Goal: Task Accomplishment & Management: Manage account settings

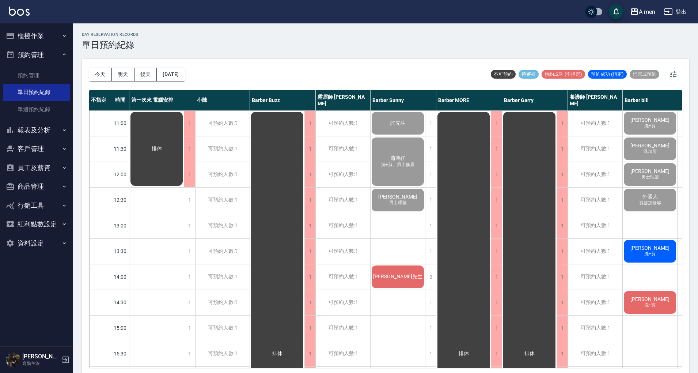
scroll to position [0, 10]
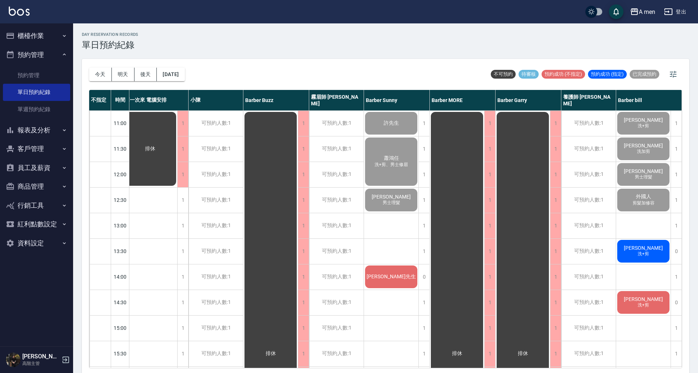
click at [536, 45] on div "day Reservation records 單日預約紀錄" at bounding box center [385, 41] width 607 height 18
click at [649, 247] on span "[PERSON_NAME]" at bounding box center [643, 248] width 42 height 6
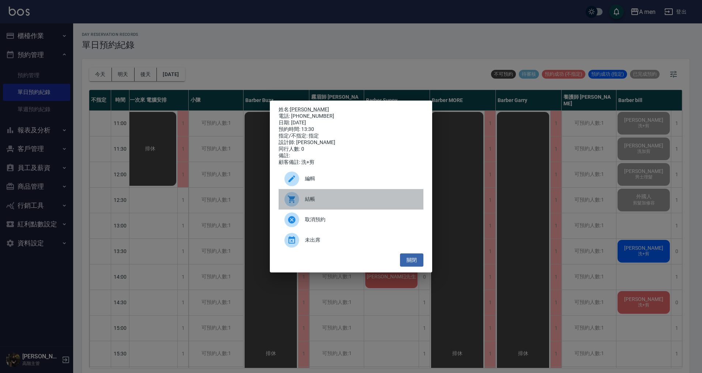
click at [335, 203] on span "結帳" at bounding box center [361, 199] width 113 height 8
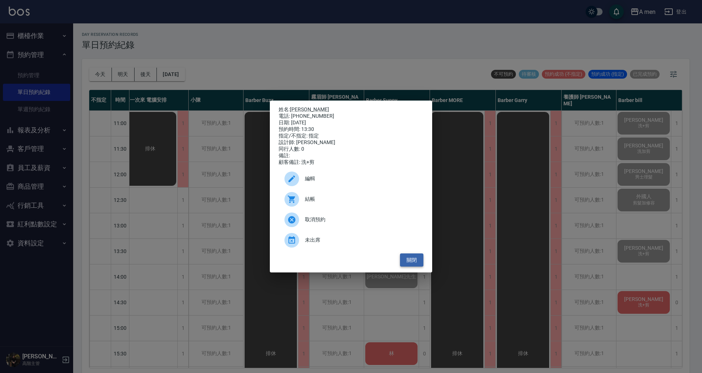
click at [408, 264] on button "關閉" at bounding box center [411, 260] width 23 height 14
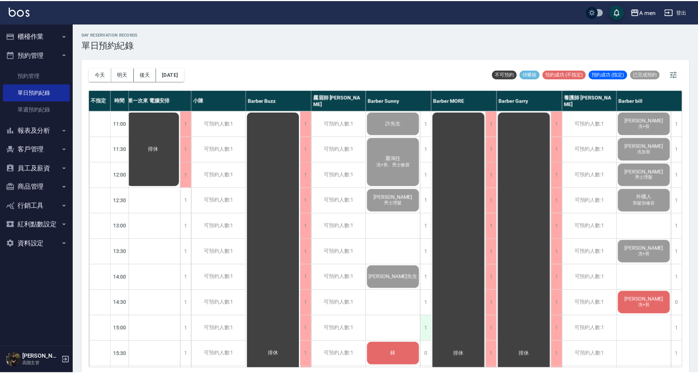
scroll to position [0, 7]
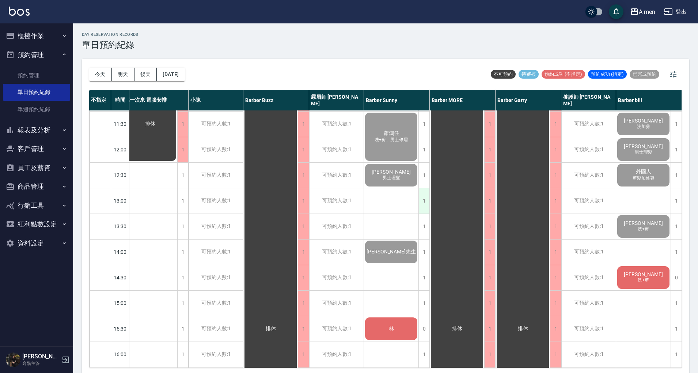
scroll to position [25, 7]
click at [38, 62] on button "預約管理" at bounding box center [36, 54] width 67 height 19
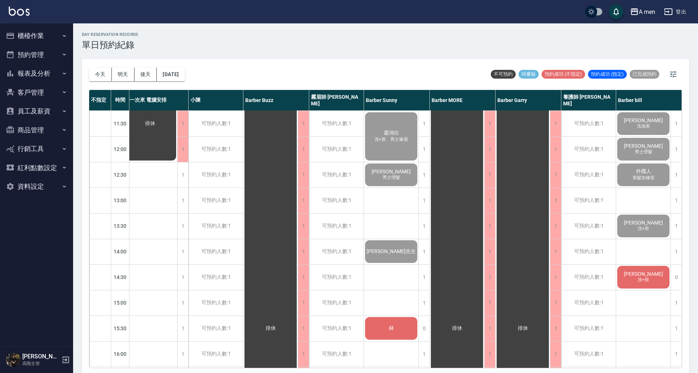
click at [36, 72] on button "報表及分析" at bounding box center [36, 73] width 67 height 19
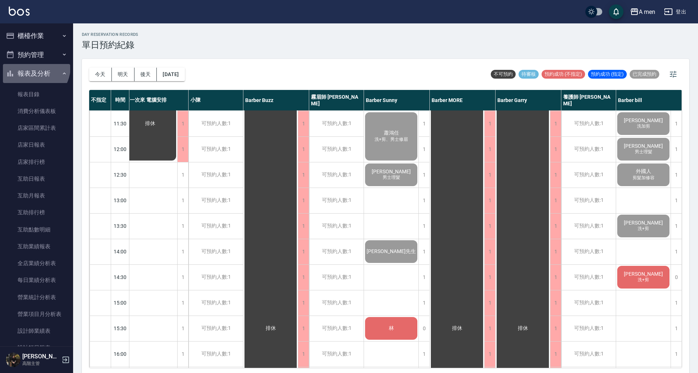
click at [34, 67] on button "報表及分析" at bounding box center [36, 73] width 67 height 19
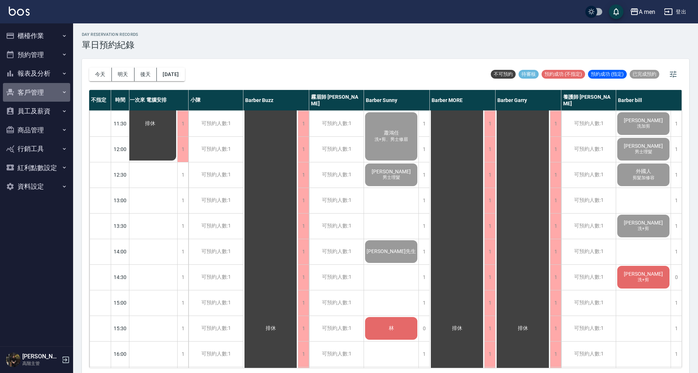
click at [40, 94] on button "客戶管理" at bounding box center [36, 92] width 67 height 19
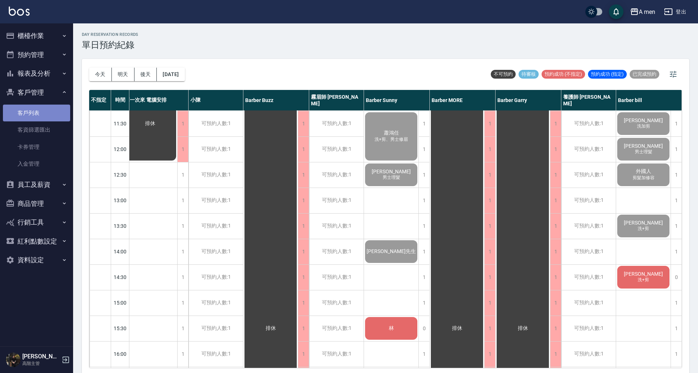
click at [42, 112] on link "客戶列表" at bounding box center [36, 113] width 67 height 17
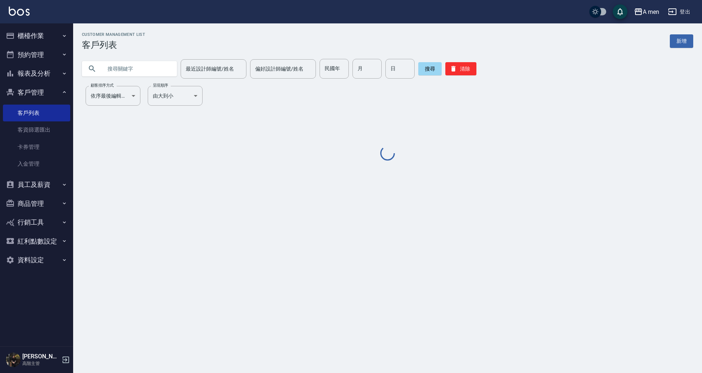
click at [152, 69] on input "text" at bounding box center [136, 69] width 69 height 20
click at [154, 68] on input "text" at bounding box center [136, 69] width 69 height 20
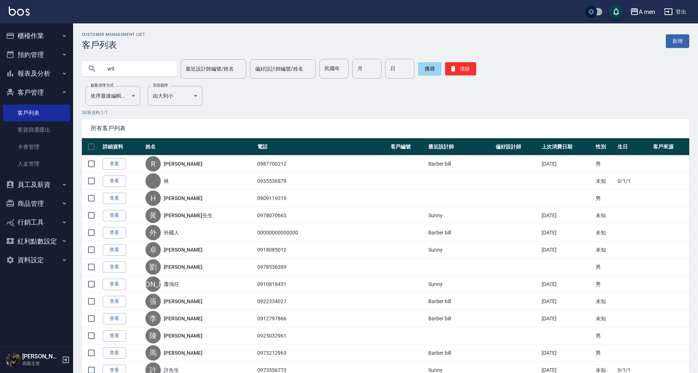
type input "w"
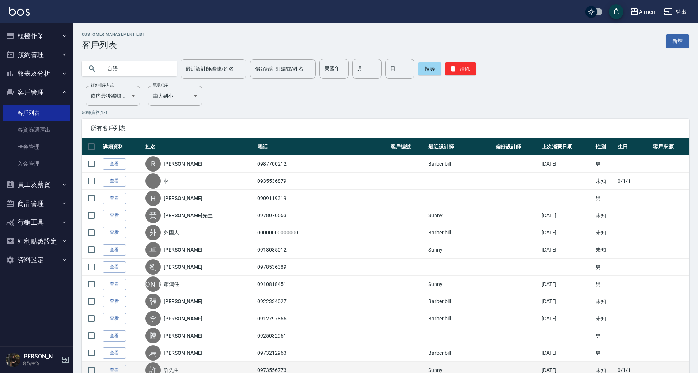
type input "台語"
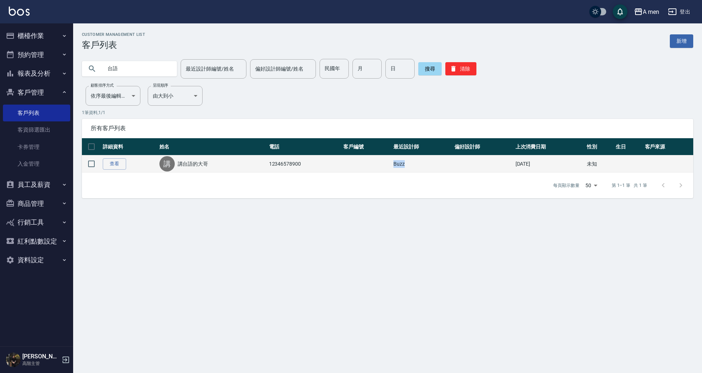
drag, startPoint x: 385, startPoint y: 165, endPoint x: 442, endPoint y: 159, distance: 57.4
click at [443, 158] on tr "查看 講 講台語的大哥 12346578900 Buzz 2025/08/14 未知" at bounding box center [387, 163] width 611 height 17
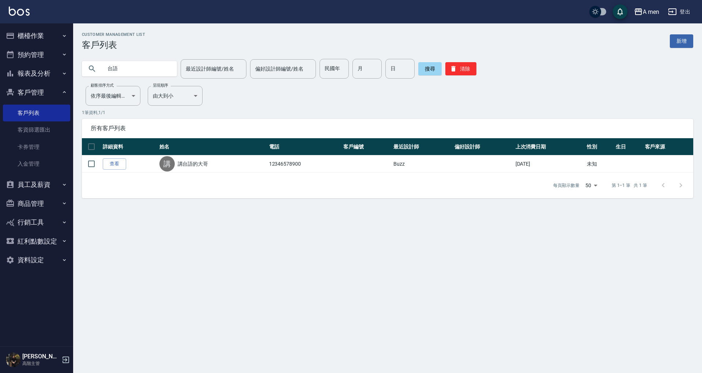
click at [303, 175] on div "每頁顯示數量 50 50 第 1–1 筆 共 1 筆" at bounding box center [387, 186] width 611 height 26
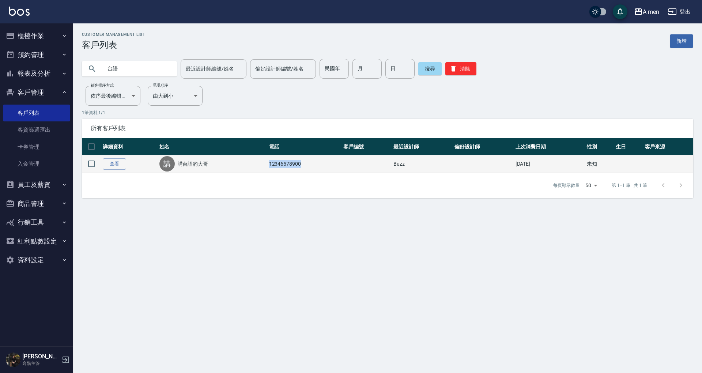
drag, startPoint x: 265, startPoint y: 166, endPoint x: 315, endPoint y: 166, distance: 50.1
click at [315, 166] on tr "查看 講 講台語的大哥 12346578900 Buzz 2025/08/14 未知" at bounding box center [387, 163] width 611 height 17
click at [162, 168] on div "講" at bounding box center [166, 163] width 15 height 15
click at [120, 165] on link "查看" at bounding box center [114, 163] width 23 height 11
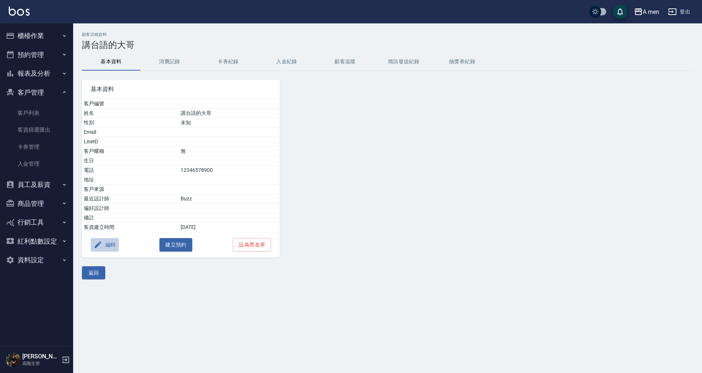
click at [105, 238] on button "編輯" at bounding box center [105, 245] width 28 height 14
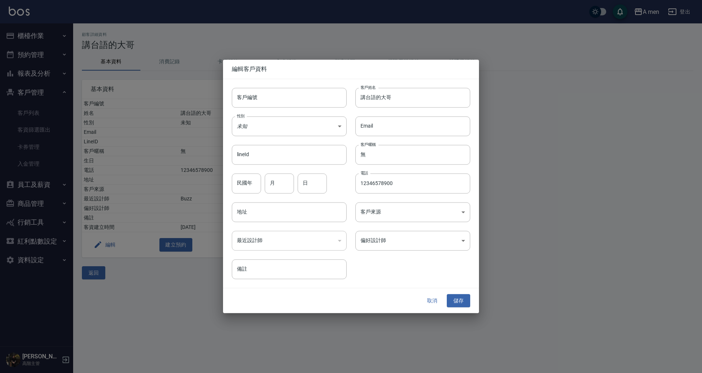
click at [347, 24] on div at bounding box center [351, 186] width 702 height 373
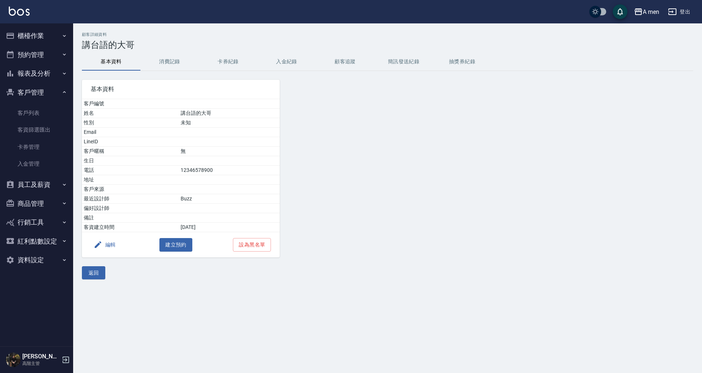
click at [107, 251] on div "編輯 建立預約 設為黑名單" at bounding box center [181, 244] width 198 height 25
click at [111, 245] on button "編輯" at bounding box center [105, 245] width 28 height 14
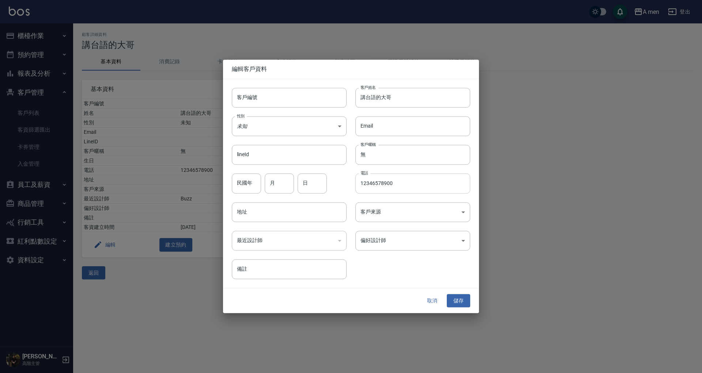
click at [385, 179] on input "12346578900" at bounding box center [412, 184] width 115 height 20
click at [412, 191] on input "12346578900" at bounding box center [412, 184] width 115 height 20
drag, startPoint x: 307, startPoint y: 169, endPoint x: 241, endPoint y: 170, distance: 66.2
click at [241, 170] on div "客戶編號 客戶編號 客戶姓名 講台語的大哥 客戶姓名 性別 未知 UNKNOWN 性別 Email Email lineId lineId 客戶暱稱 無 客戶…" at bounding box center [346, 179] width 247 height 200
drag, startPoint x: 409, startPoint y: 185, endPoint x: 328, endPoint y: 178, distance: 81.1
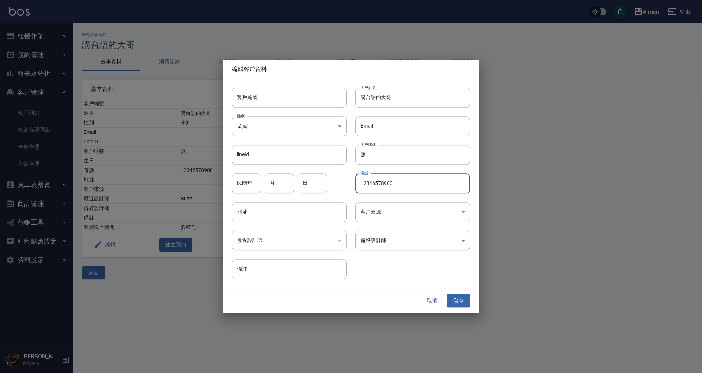
click at [328, 178] on div "客戶編號 客戶編號 客戶姓名 講台語的大哥 客戶姓名 性別 未知 UNKNOWN 性別 Email Email lineId lineId 客戶暱稱 無 客戶…" at bounding box center [346, 179] width 247 height 200
type input "ㄞ"
type input "0935536879"
click at [403, 97] on input "講台語的大哥" at bounding box center [412, 98] width 115 height 20
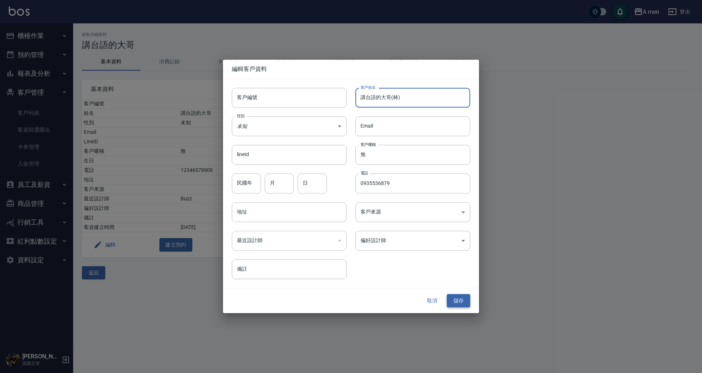
type input "講台語的大哥(林)"
click at [457, 299] on button "儲存" at bounding box center [458, 301] width 23 height 14
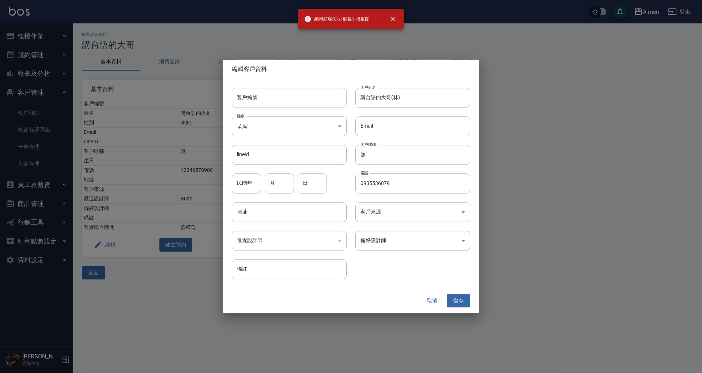
click at [291, 92] on input "客戶編號" at bounding box center [289, 98] width 115 height 20
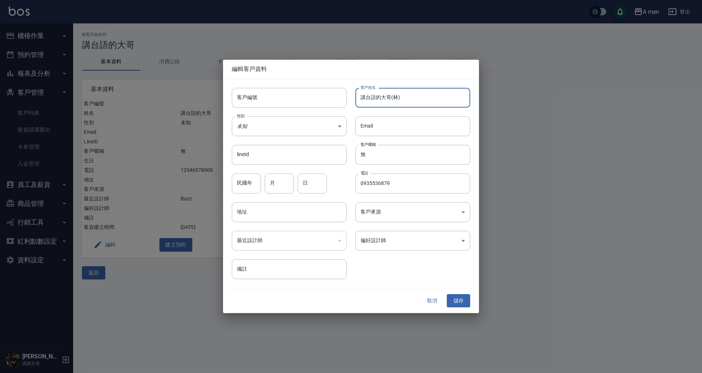
click at [374, 94] on input "講台語的大哥(林)" at bounding box center [412, 98] width 115 height 20
click at [409, 178] on input "0935536879" at bounding box center [412, 184] width 115 height 20
click at [358, 181] on input "0935536879" at bounding box center [412, 184] width 115 height 20
click at [454, 296] on button "儲存" at bounding box center [458, 301] width 23 height 14
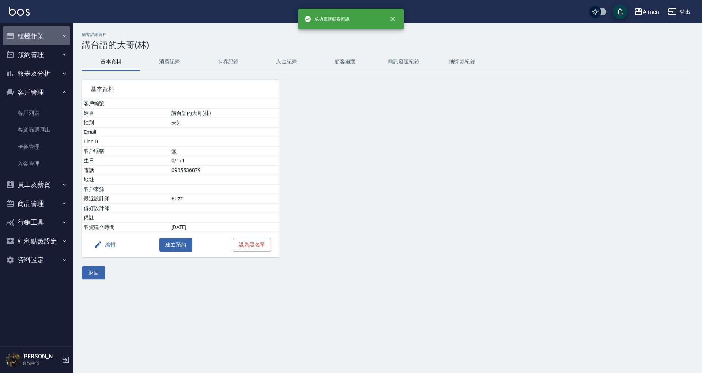
click at [32, 42] on button "櫃檯作業" at bounding box center [36, 35] width 67 height 19
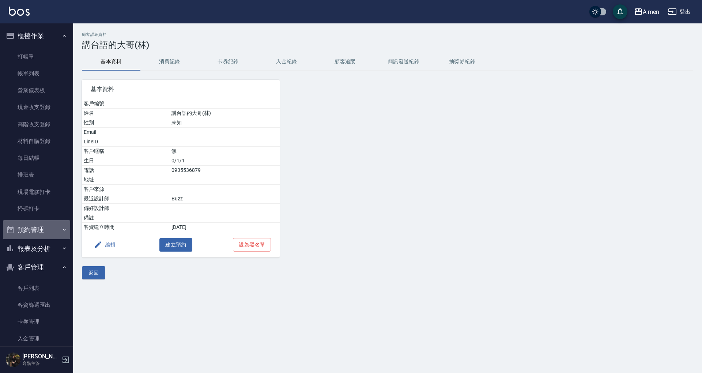
click at [40, 234] on button "預約管理" at bounding box center [36, 229] width 67 height 19
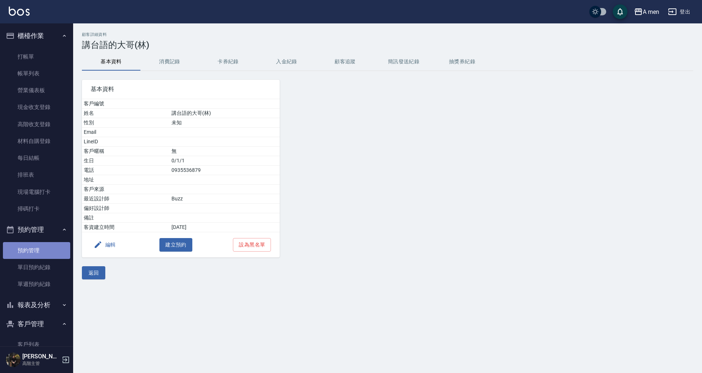
click at [40, 246] on link "預約管理" at bounding box center [36, 250] width 67 height 17
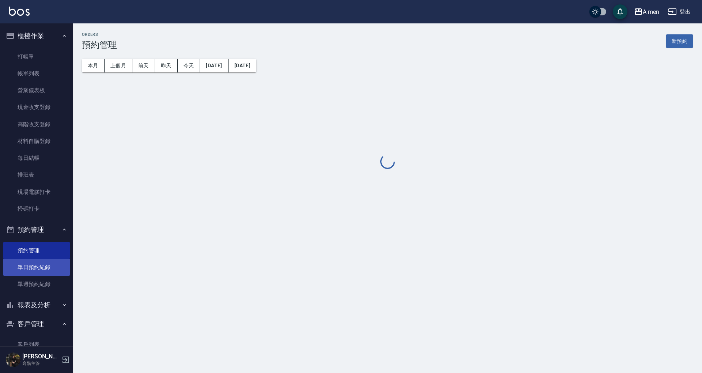
click at [40, 260] on link "單日預約紀錄" at bounding box center [36, 267] width 67 height 17
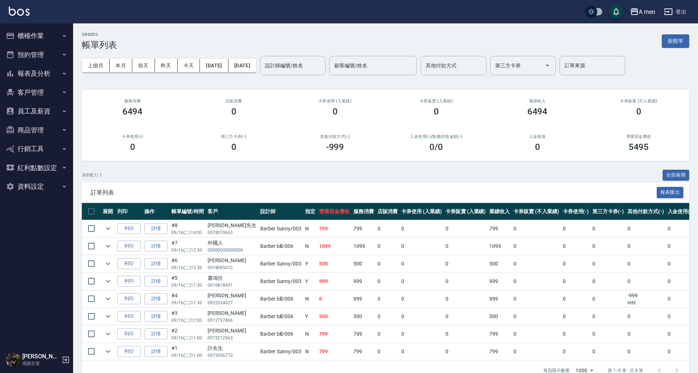
click at [45, 132] on button "商品管理" at bounding box center [36, 130] width 67 height 19
click at [43, 147] on link "商品分類設定" at bounding box center [36, 150] width 67 height 17
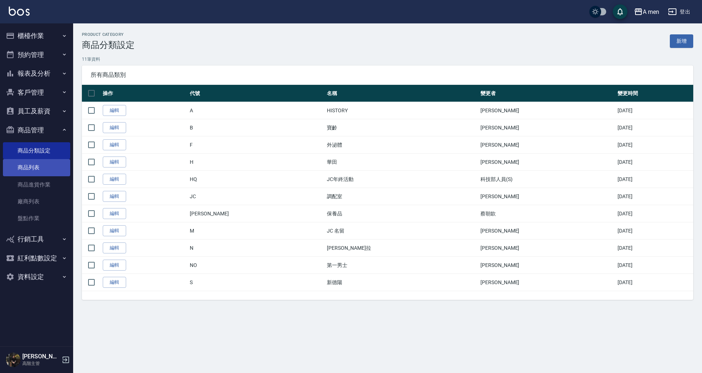
click at [46, 170] on link "商品列表" at bounding box center [36, 167] width 67 height 17
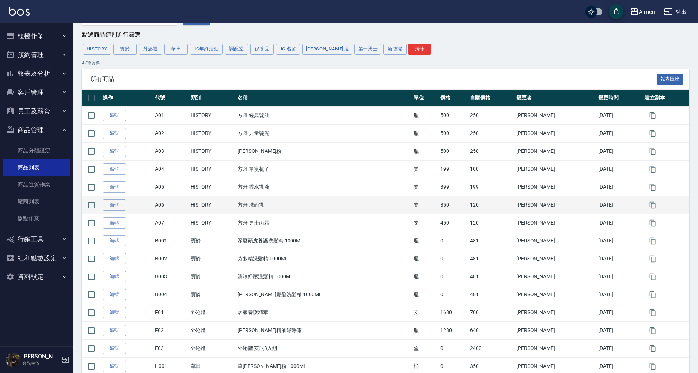
scroll to position [97, 0]
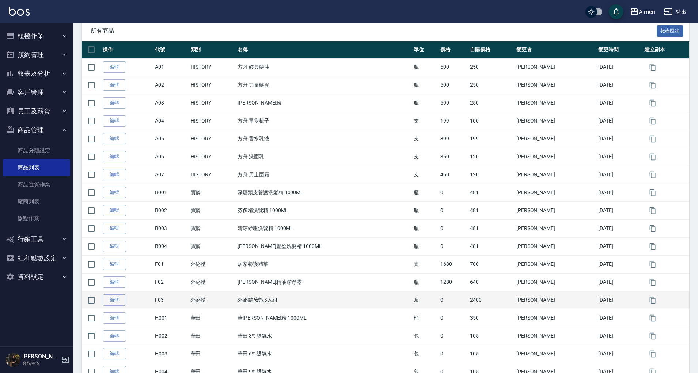
drag, startPoint x: 478, startPoint y: 247, endPoint x: 470, endPoint y: 291, distance: 44.7
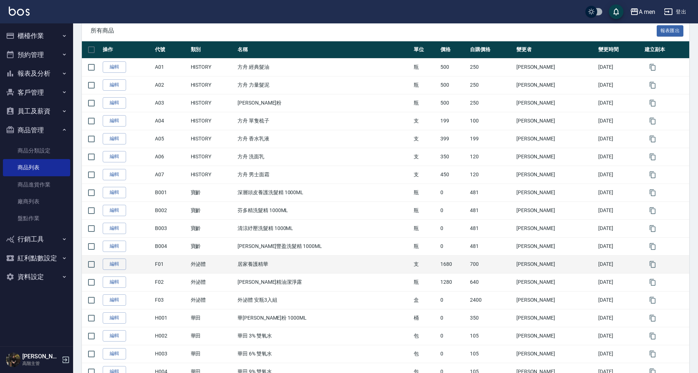
click at [353, 257] on td "居家養護精華" at bounding box center [324, 264] width 176 height 18
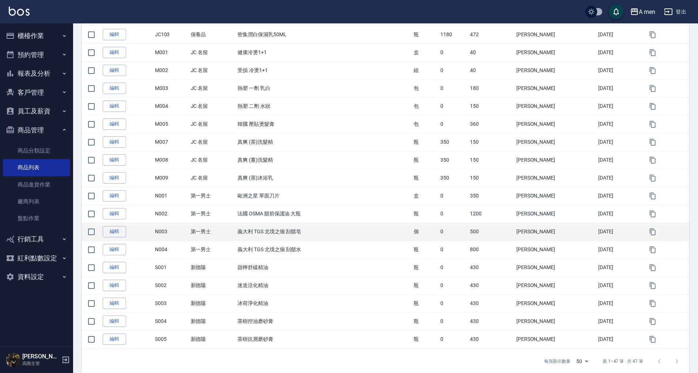
scroll to position [654, 0]
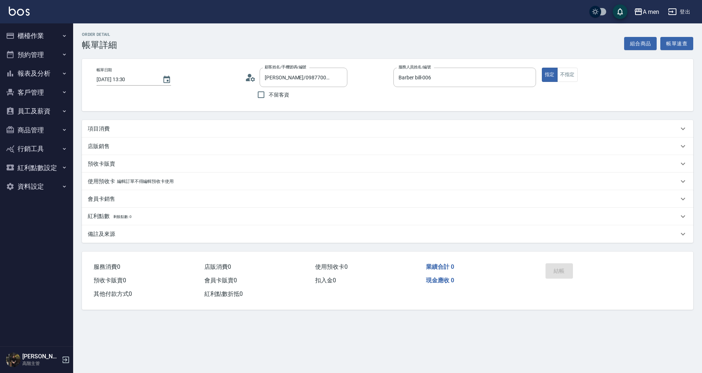
click at [637, 46] on button "組合商品" at bounding box center [640, 44] width 33 height 14
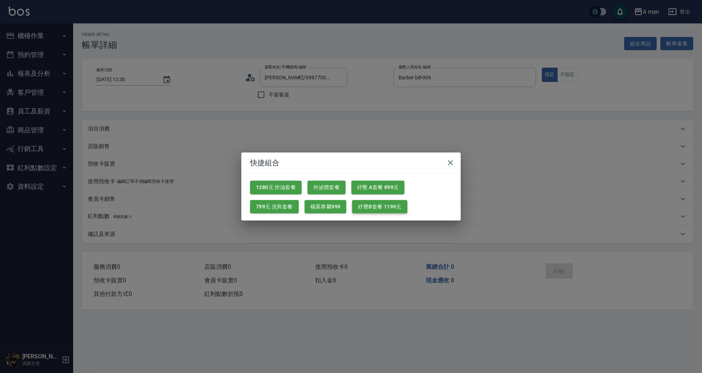
click at [383, 207] on button "紓壓B套餐 1199元" at bounding box center [379, 207] width 55 height 14
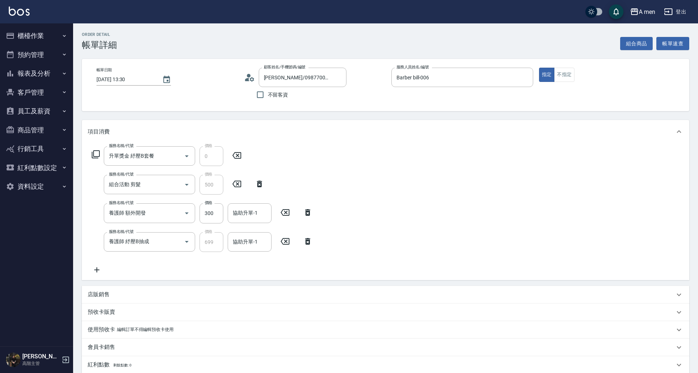
drag, startPoint x: 308, startPoint y: 215, endPoint x: 292, endPoint y: 227, distance: 20.9
click at [309, 213] on icon at bounding box center [307, 212] width 5 height 7
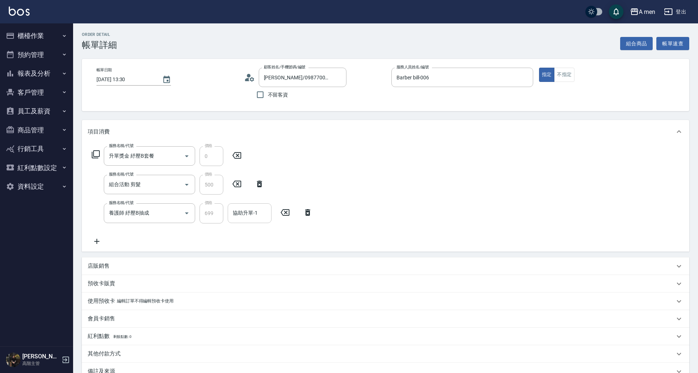
click at [248, 215] on div "協助升單-1 協助升單-1" at bounding box center [250, 212] width 44 height 19
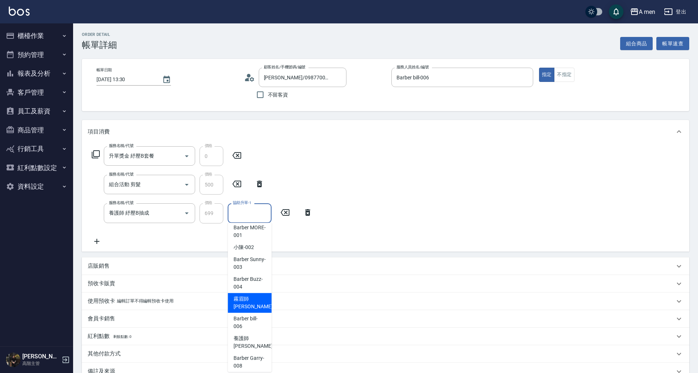
scroll to position [7, 0]
drag, startPoint x: 247, startPoint y: 304, endPoint x: 259, endPoint y: 295, distance: 15.4
click at [247, 304] on span "霧眉師 小蔡 -005" at bounding box center [258, 299] width 49 height 15
type input "霧眉師 小蔡-005"
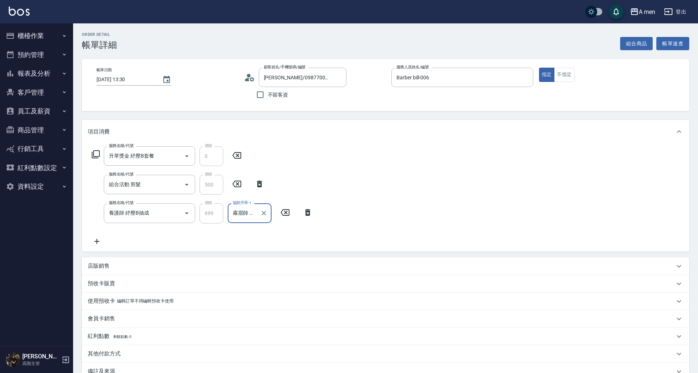
click at [382, 231] on div "服務名稱/代號 升單獎金 紓壓B套餐 服務名稱/代號 價格 0 價格 服務名稱/代號 組合活動 剪髮 服務名稱/代號 價格 500 價格 服務名稱/代號 養護…" at bounding box center [385, 197] width 607 height 108
click at [96, 239] on icon at bounding box center [96, 241] width 5 height 5
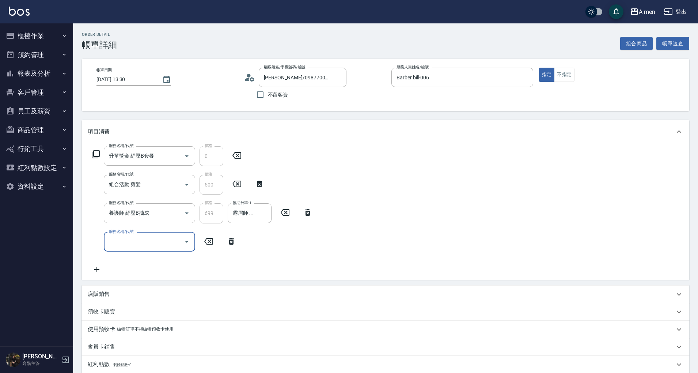
click at [130, 238] on input "服務名稱/代號" at bounding box center [144, 241] width 74 height 13
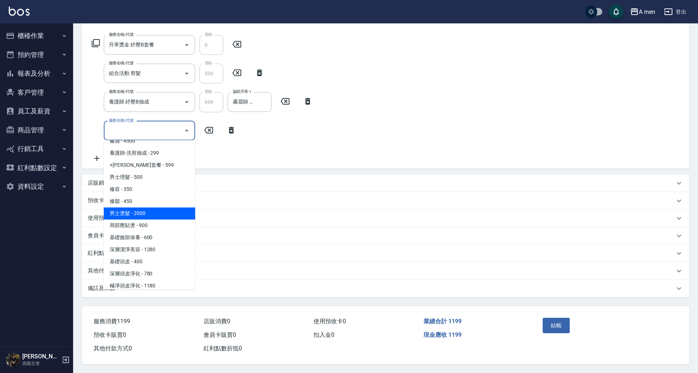
scroll to position [158, 0]
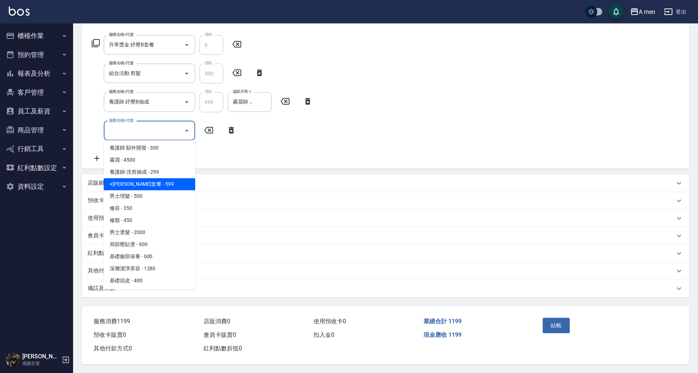
click at [159, 178] on span "+容光煥發套餐 - 599" at bounding box center [149, 184] width 91 height 12
type input "+容光煥發套餐(101)"
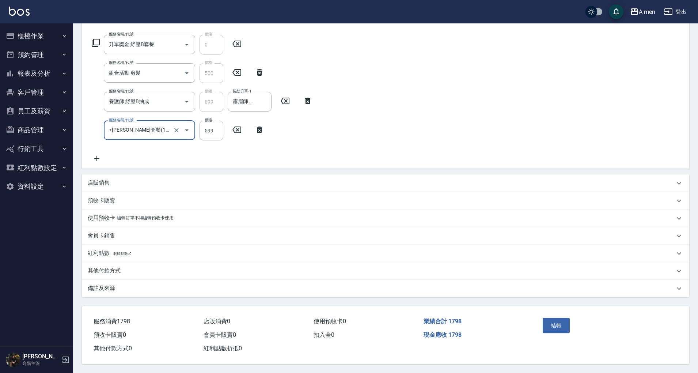
click at [361, 137] on div "服務名稱/代號 升單獎金 紓壓B套餐 服務名稱/代號 價格 0 價格 服務名稱/代號 組合活動 剪髮 服務名稱/代號 價格 500 價格 服務名稱/代號 養護…" at bounding box center [385, 100] width 607 height 137
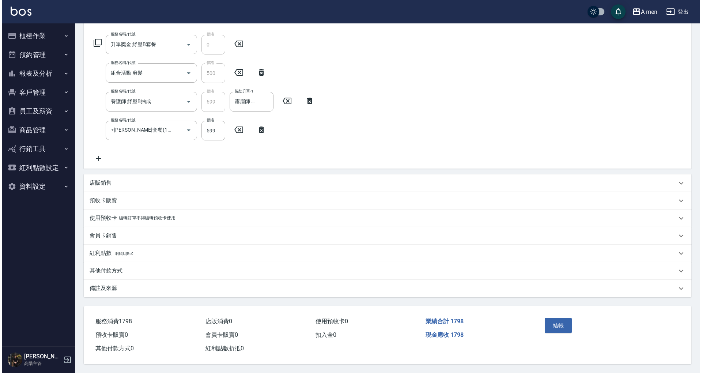
scroll to position [114, 0]
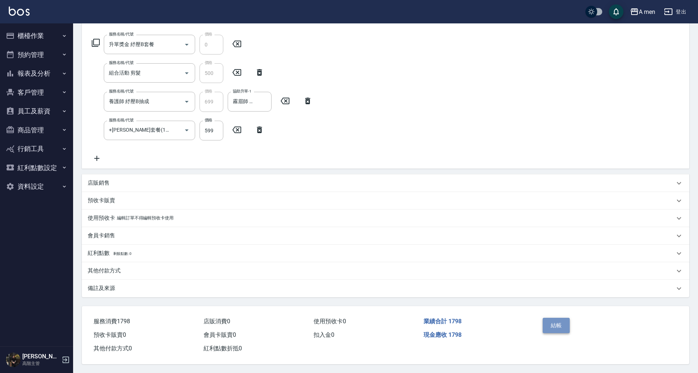
click at [556, 324] on button "結帳" at bounding box center [556, 325] width 27 height 15
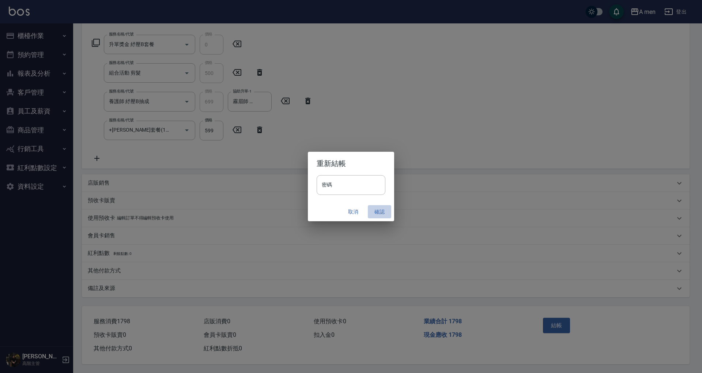
click at [377, 210] on button "確認" at bounding box center [379, 212] width 23 height 14
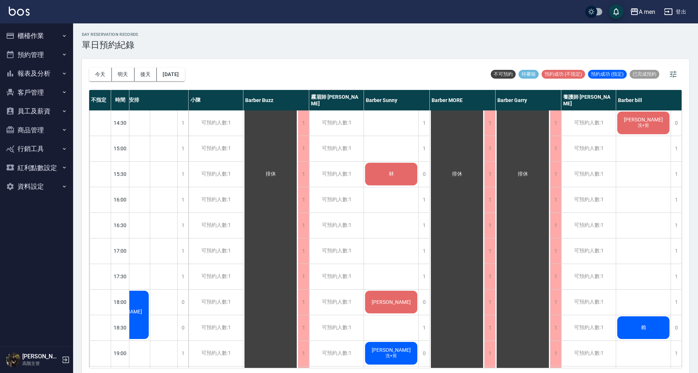
scroll to position [146, 38]
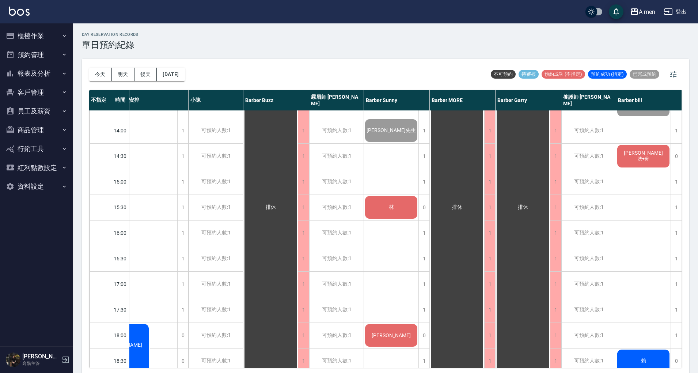
click at [396, 210] on div "林" at bounding box center [391, 207] width 54 height 25
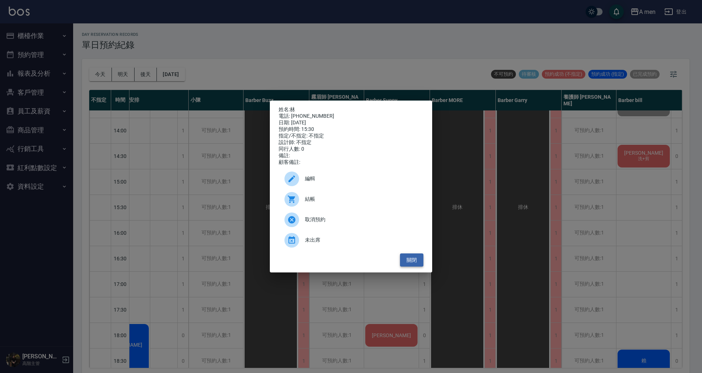
click at [414, 260] on button "關閉" at bounding box center [411, 260] width 23 height 14
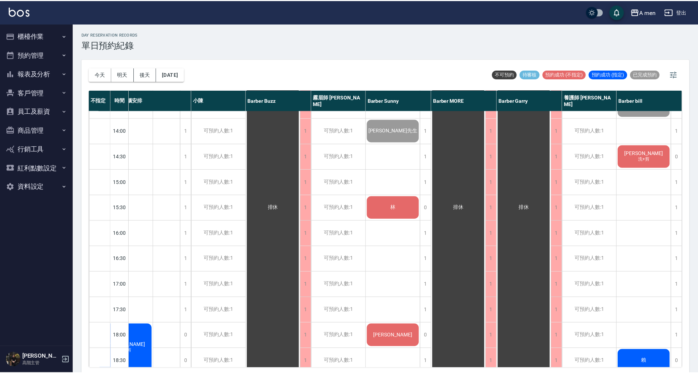
scroll to position [146, 34]
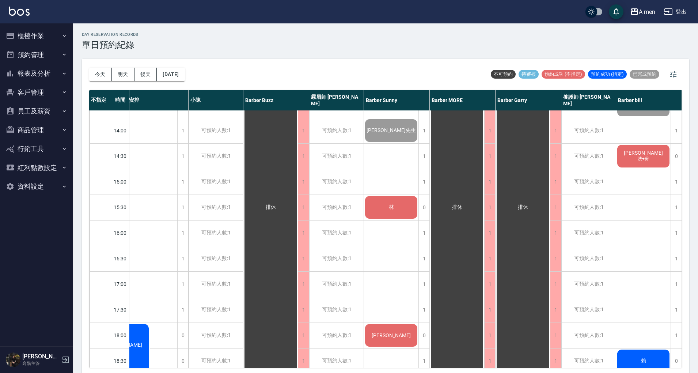
click at [399, 208] on div "林" at bounding box center [391, 207] width 54 height 25
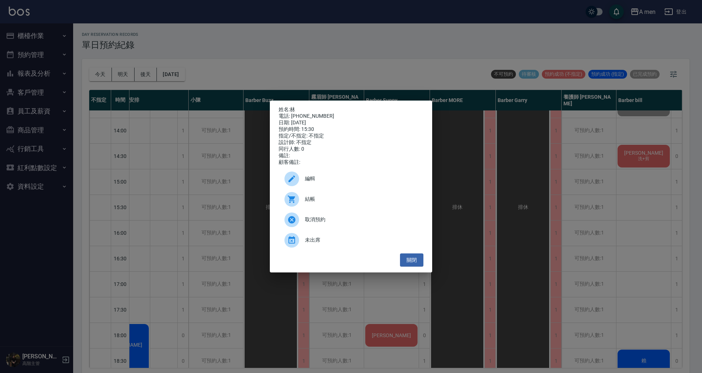
click at [343, 228] on div "取消預約" at bounding box center [351, 219] width 145 height 20
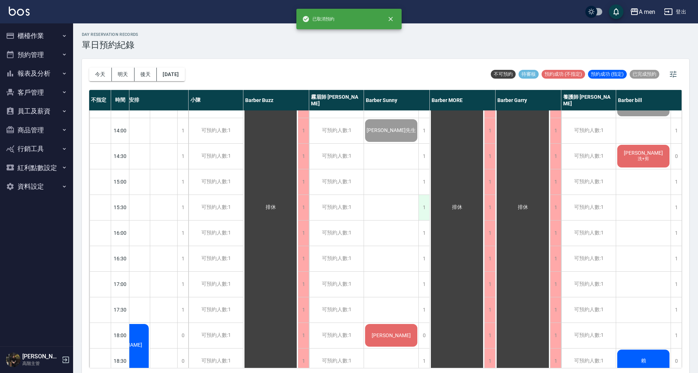
click at [420, 210] on div "1" at bounding box center [423, 207] width 11 height 25
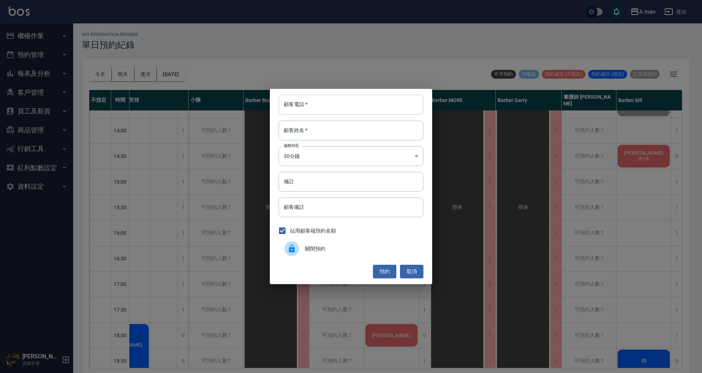
click at [333, 113] on input "顧客電話   *" at bounding box center [351, 105] width 145 height 20
type input "0935536879"
click at [357, 121] on input "顧客姓名   *" at bounding box center [351, 131] width 145 height 20
click at [387, 269] on button "預約" at bounding box center [384, 272] width 23 height 14
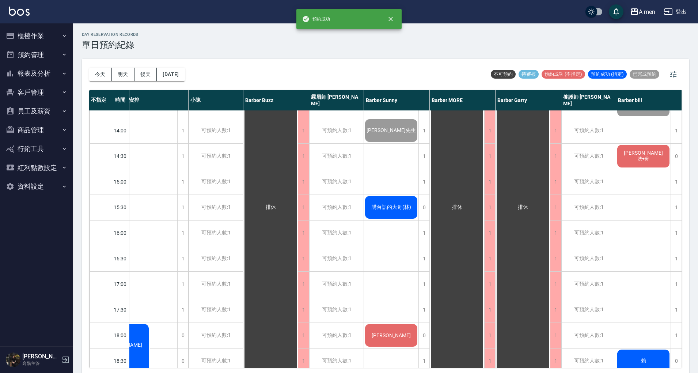
click at [406, 215] on div "講台語的大哥(林)" at bounding box center [391, 207] width 54 height 25
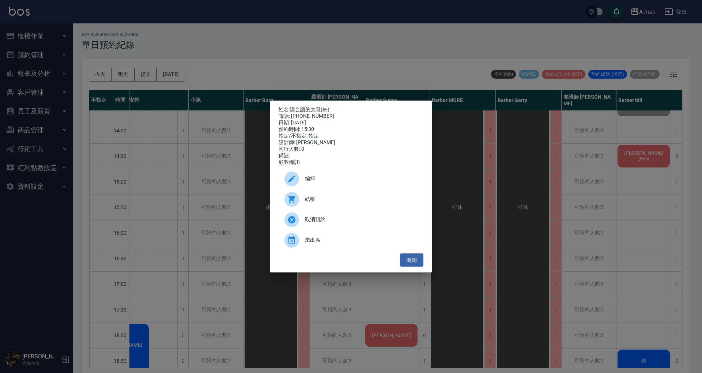
drag, startPoint x: 321, startPoint y: 73, endPoint x: 317, endPoint y: 77, distance: 5.7
click at [321, 73] on div "姓名: 講台語的大哥(林) 電話: 0935536879 日期: 2025/09/16 預約時間: 15:30 指定/不指定: 指定 設計師: Barber …" at bounding box center [351, 186] width 702 height 373
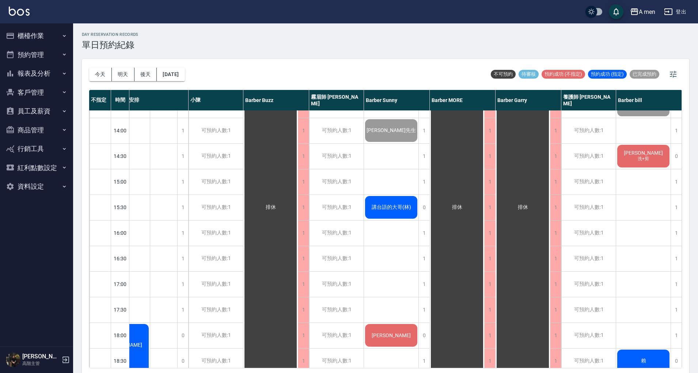
click at [384, 207] on span "講台語的大哥(林)" at bounding box center [391, 207] width 42 height 7
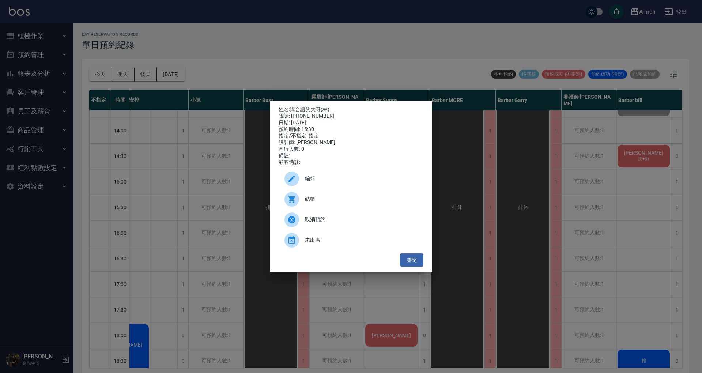
click at [322, 178] on span "編輯" at bounding box center [361, 179] width 113 height 8
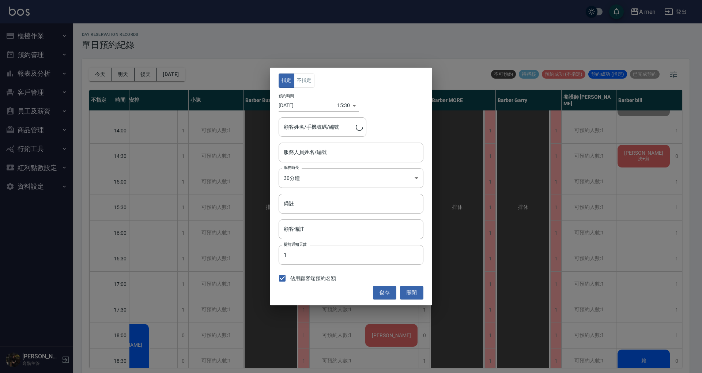
type input "Barber Sunny -003"
type input "講台語的大哥(林)/0935536879/"
click at [301, 81] on button "不指定" at bounding box center [304, 80] width 20 height 14
click at [384, 287] on button "儲存" at bounding box center [384, 293] width 23 height 14
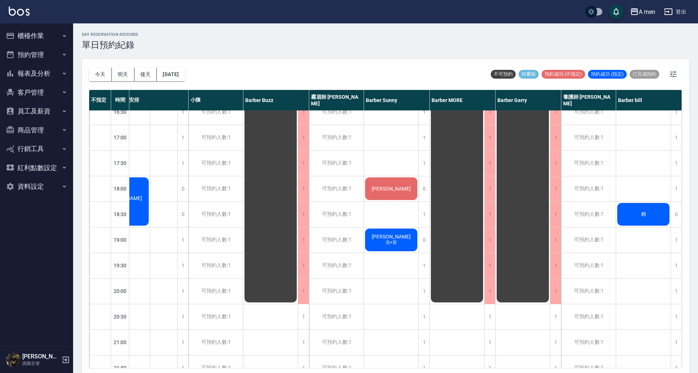
scroll to position [293, 0]
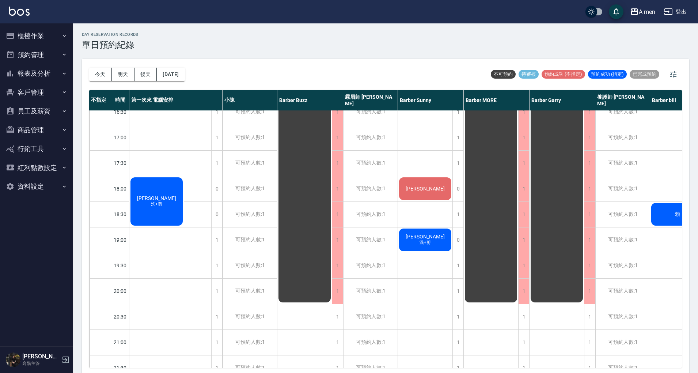
click at [166, 201] on span "[PERSON_NAME]" at bounding box center [157, 198] width 42 height 6
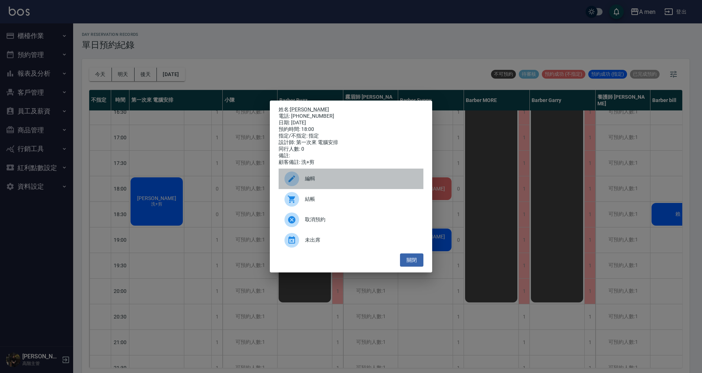
click at [301, 176] on div at bounding box center [294, 178] width 20 height 15
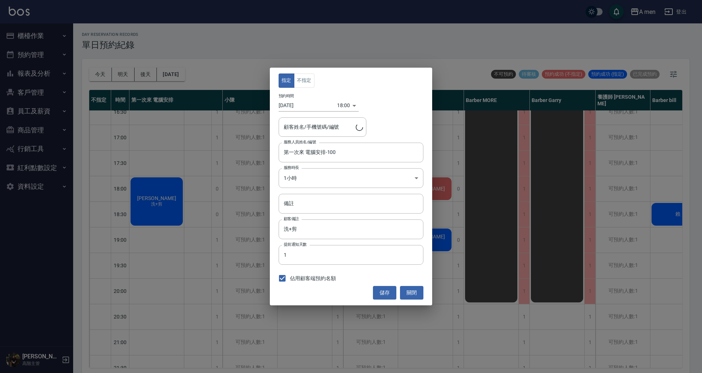
type input "野手　武/0910885520"
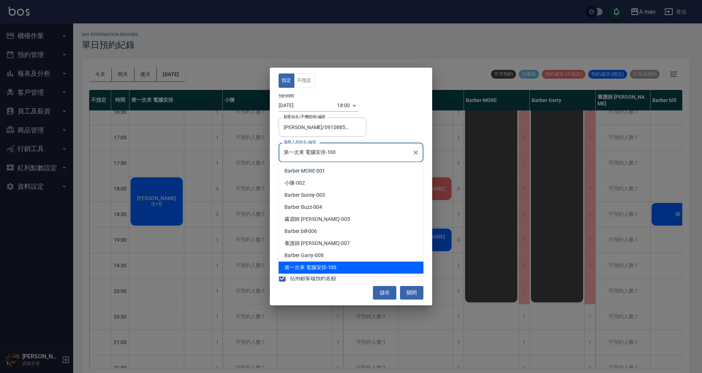
click at [328, 148] on input "第一次來 電腦安排-100" at bounding box center [345, 152] width 127 height 13
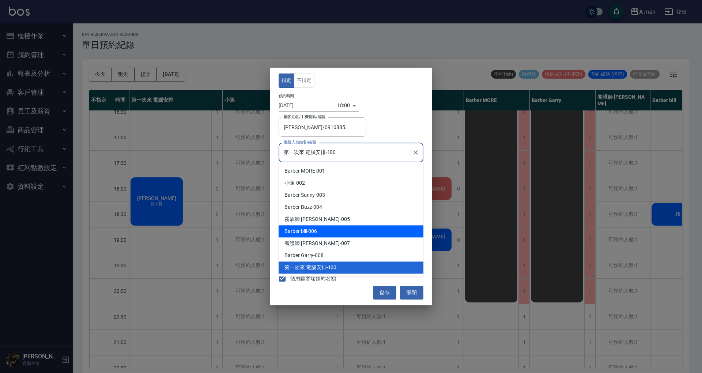
click at [329, 236] on div "Barber bill -006" at bounding box center [351, 231] width 145 height 12
type input "Barber bill-006"
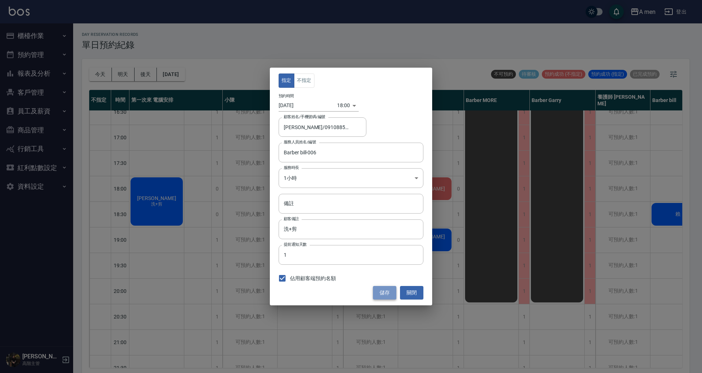
click at [383, 291] on button "儲存" at bounding box center [384, 293] width 23 height 14
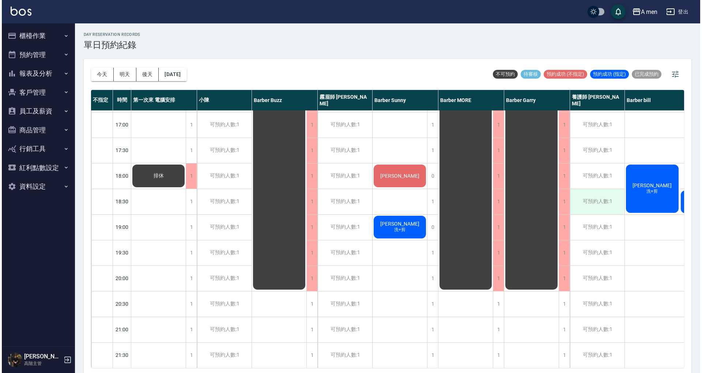
scroll to position [306, 65]
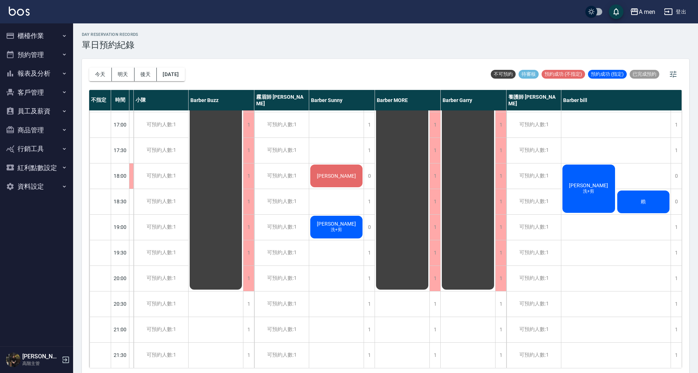
click at [604, 181] on div "野手　武 洗+剪" at bounding box center [588, 188] width 55 height 50
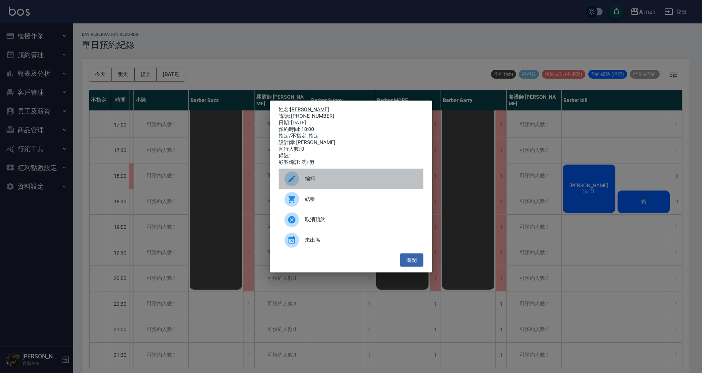
click at [382, 176] on div "編輯" at bounding box center [351, 178] width 145 height 20
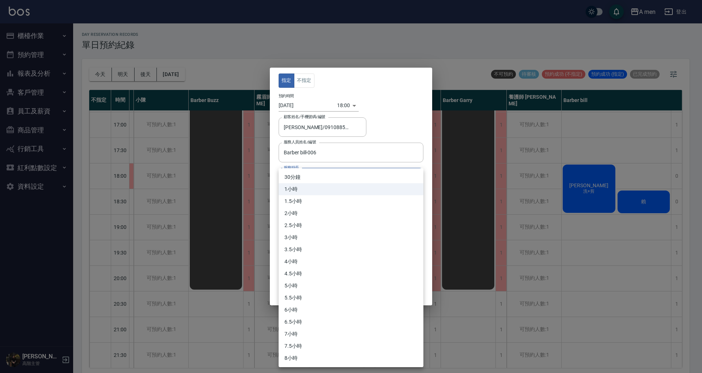
click at [336, 182] on body "A men 登出 櫃檯作業 打帳單 帳單列表 營業儀表板 現金收支登錄 高階收支登錄 材料自購登錄 每日結帳 排班表 現場電腦打卡 掃碼打卡 預約管理 預約管…" at bounding box center [351, 187] width 702 height 375
click at [309, 175] on li "30分鐘" at bounding box center [351, 177] width 145 height 12
type input "1"
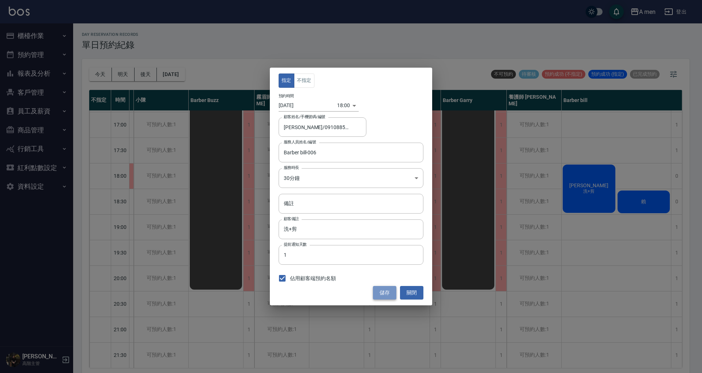
click at [388, 297] on button "儲存" at bounding box center [384, 293] width 23 height 14
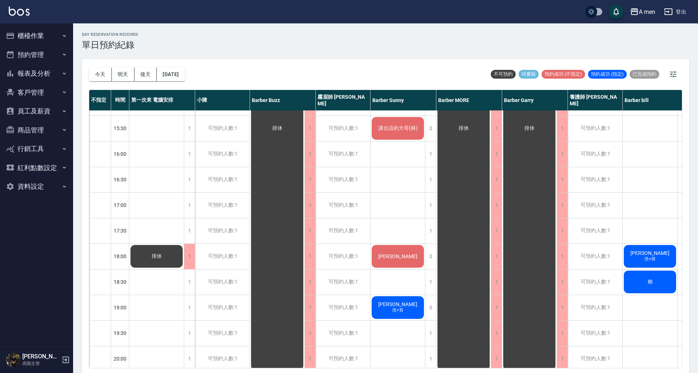
scroll to position [224, 0]
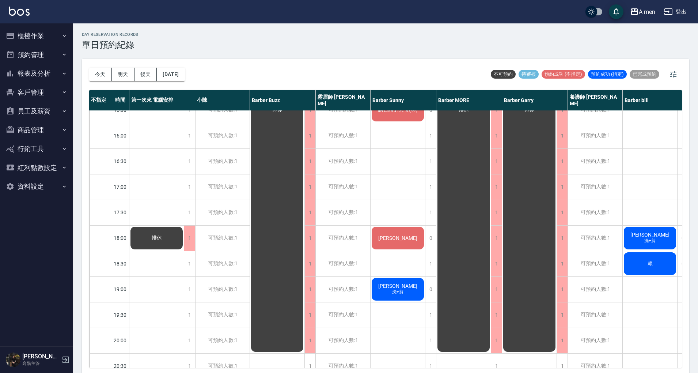
scroll to position [243, 10]
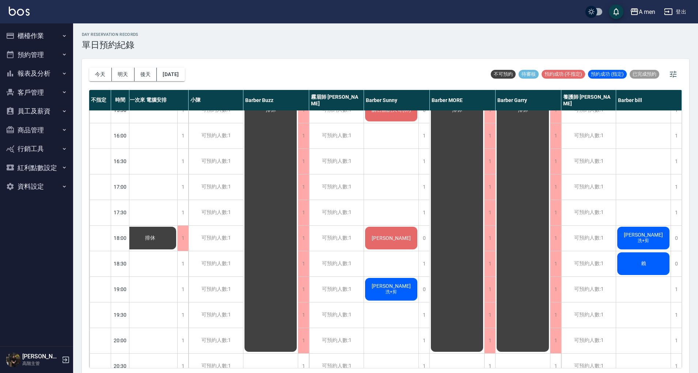
click at [382, 185] on div "許先生 [PERSON_NAME]+剪、男士修眉 [PERSON_NAME] 男士理髮 黃先生 講台語的大哥([PERSON_NAME]) [PERSON_N…" at bounding box center [391, 187] width 55 height 640
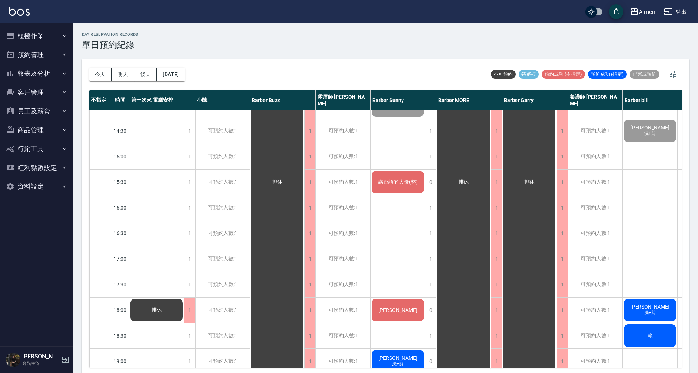
scroll to position [195, 0]
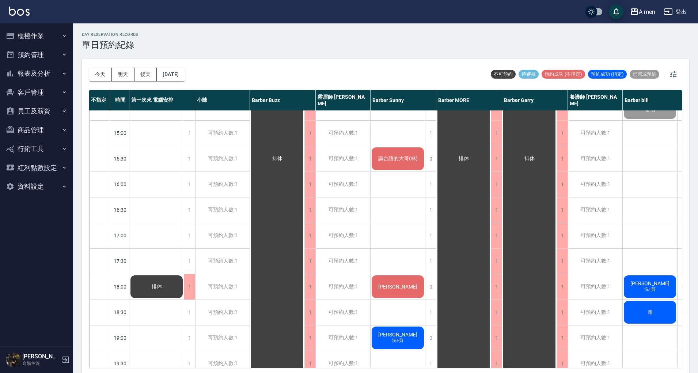
click at [394, 243] on div "許先生 [PERSON_NAME]+剪、男士修眉 [PERSON_NAME] 男士理髮 黃先生 講台語的大哥([PERSON_NAME]) [PERSON_N…" at bounding box center [398, 236] width 55 height 640
click at [651, 227] on div "[PERSON_NAME] 洗+剪 [PERSON_NAME] 洗加剪 [PERSON_NAME] 男士理髮 [DEMOGRAPHIC_DATA]人 剪髮加修…" at bounding box center [650, 236] width 55 height 640
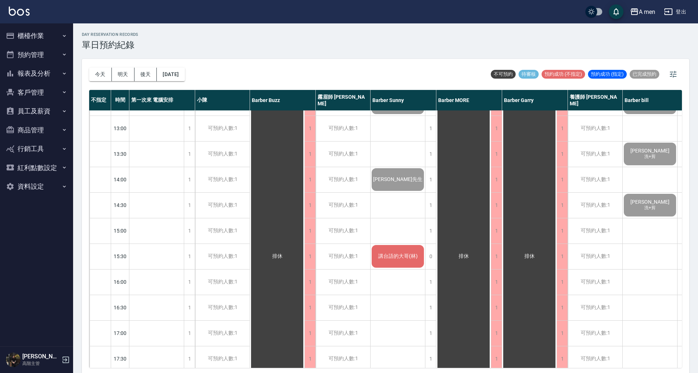
click at [398, 233] on div "許先生 [PERSON_NAME]+剪、男士修眉 [PERSON_NAME] 男士理髮 黃先生 講台語的大哥([PERSON_NAME]) [PERSON_N…" at bounding box center [398, 333] width 55 height 640
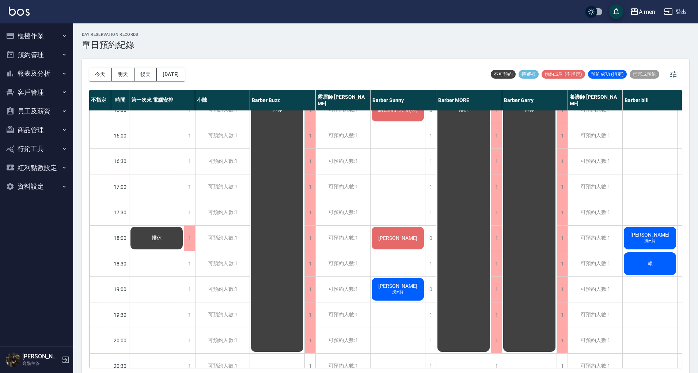
click at [409, 187] on div "許先生 [PERSON_NAME]+剪、男士修眉 [PERSON_NAME] 男士理髮 黃先生 講台語的大哥([PERSON_NAME]) [PERSON_N…" at bounding box center [398, 187] width 55 height 640
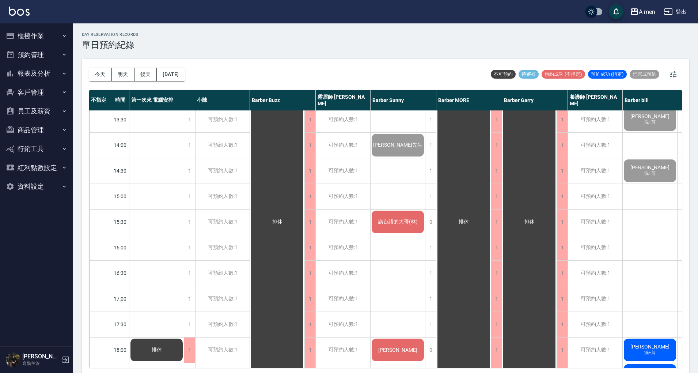
scroll to position [0, 0]
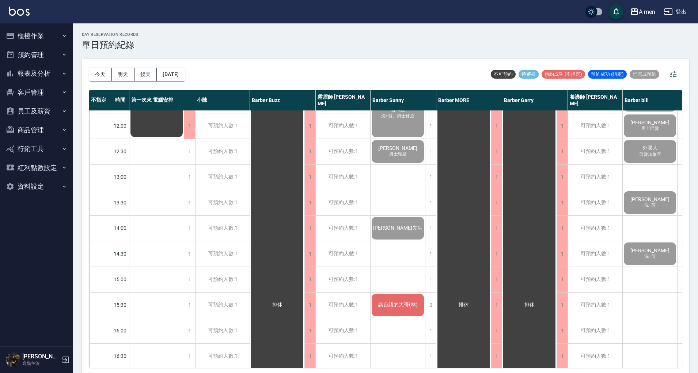
scroll to position [243, 0]
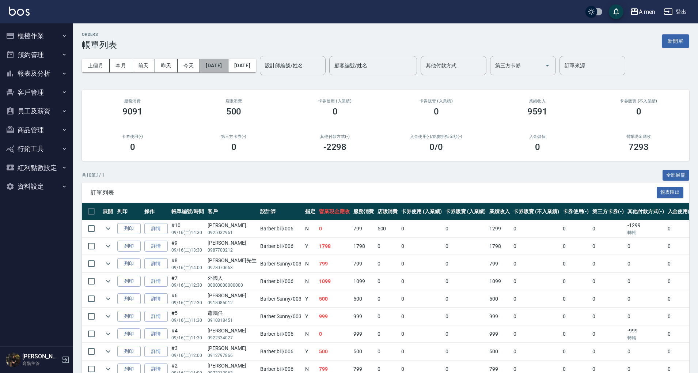
click at [221, 70] on button "[DATE]" at bounding box center [214, 66] width 28 height 14
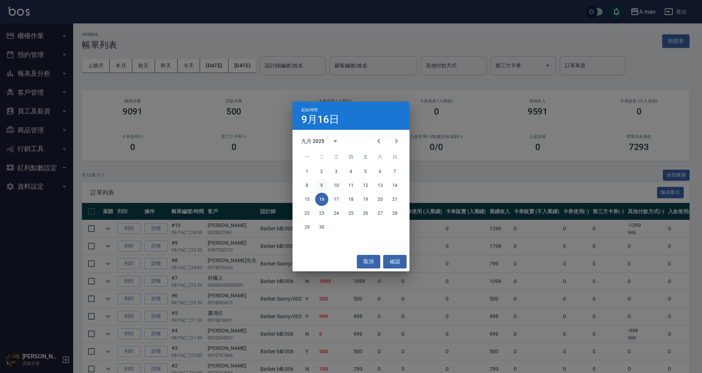
click at [323, 186] on button "9" at bounding box center [321, 185] width 13 height 13
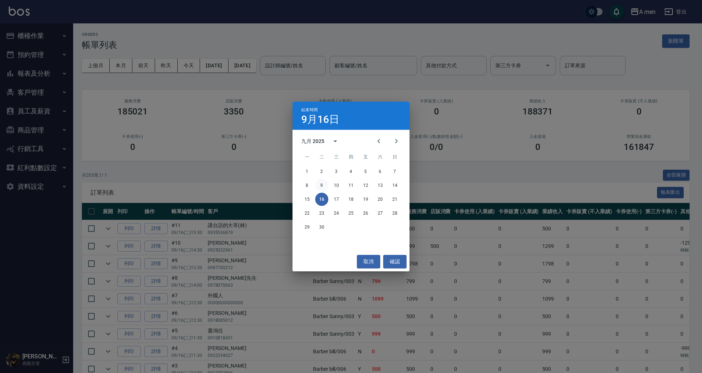
click at [323, 186] on button "9" at bounding box center [321, 185] width 13 height 13
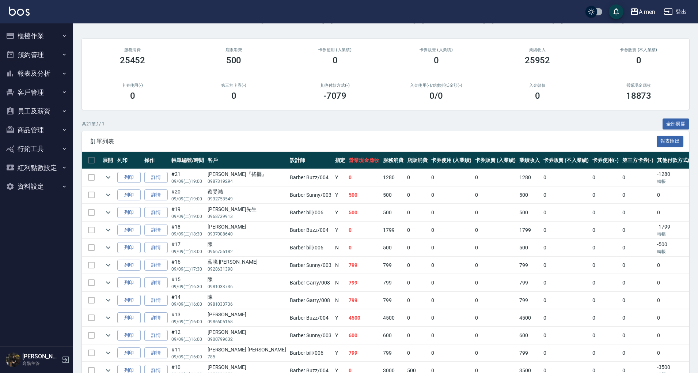
drag, startPoint x: 392, startPoint y: 254, endPoint x: 389, endPoint y: 263, distance: 9.2
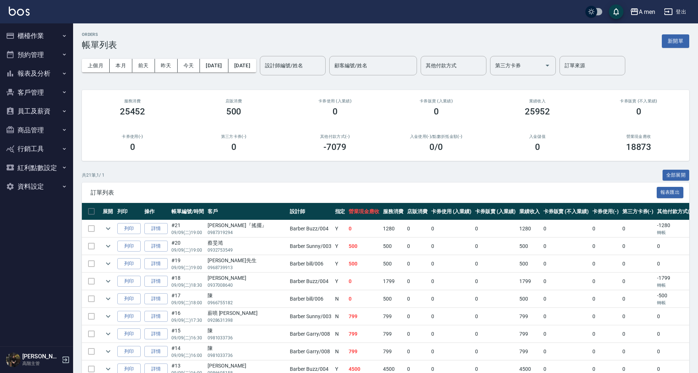
drag, startPoint x: 389, startPoint y: 263, endPoint x: 268, endPoint y: 177, distance: 148.3
click at [268, 177] on div "共 21 筆, 1 / 1 全部展開" at bounding box center [385, 175] width 607 height 11
click at [189, 62] on button "今天" at bounding box center [189, 66] width 23 height 14
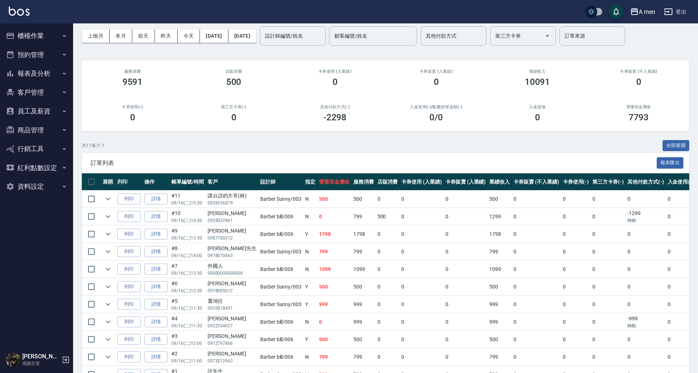
scroll to position [73, 0]
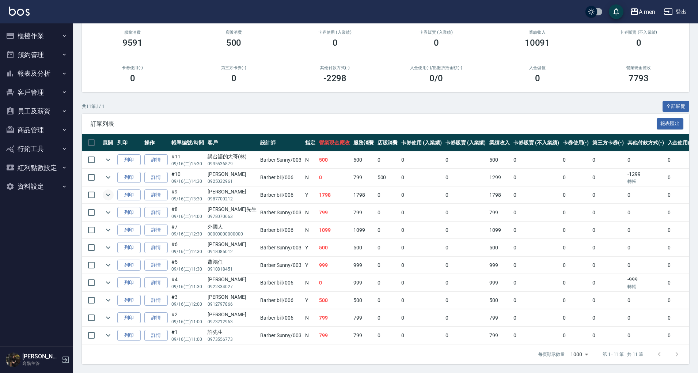
click at [106, 190] on icon "expand row" at bounding box center [108, 194] width 9 height 9
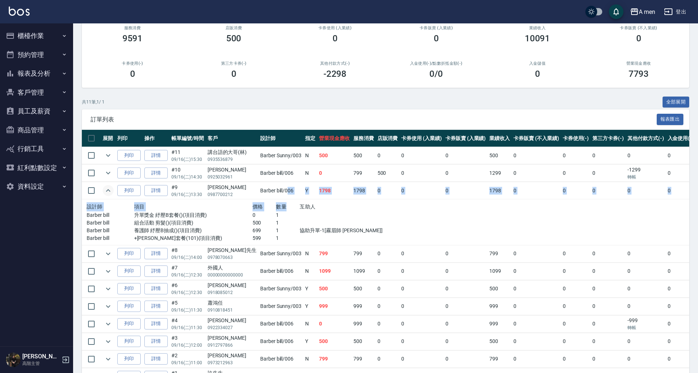
click at [279, 198] on tbody "列印 詳情 #11 09/16 (二) 15:30 講台語的大哥(林) 0935536879 Barber Sunny /003 N 500 500 0 0 …" at bounding box center [435, 266] width 707 height 239
click at [277, 121] on span "訂單列表" at bounding box center [374, 119] width 566 height 7
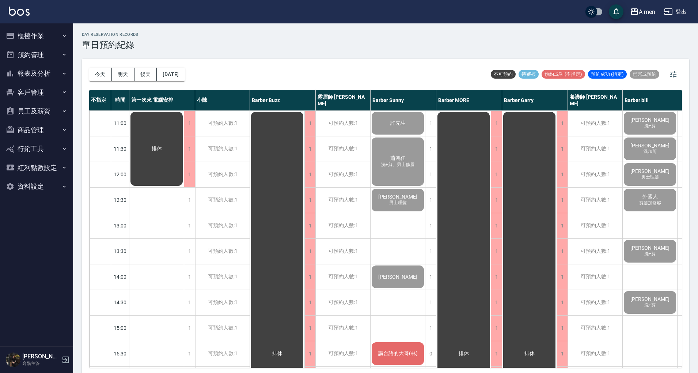
scroll to position [49, 0]
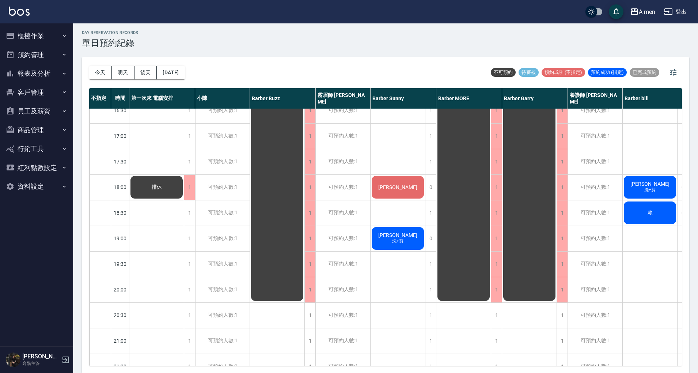
scroll to position [292, 10]
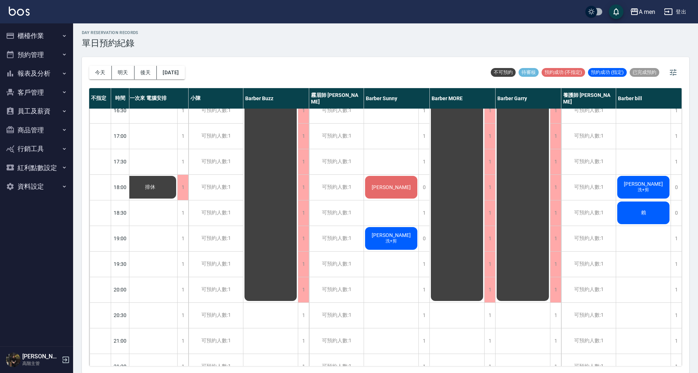
click at [633, 246] on div "馬克 洗+剪 張藝懷 洗加剪 李翰 男士理髮 外國人 剪髮加修容 Ryan Huang 洗+剪 陳彥旭 洗+剪 野手　武 洗+剪 賴" at bounding box center [643, 136] width 55 height 640
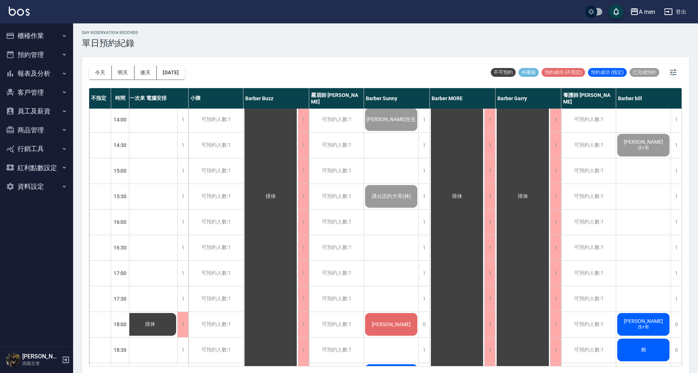
scroll to position [243, 10]
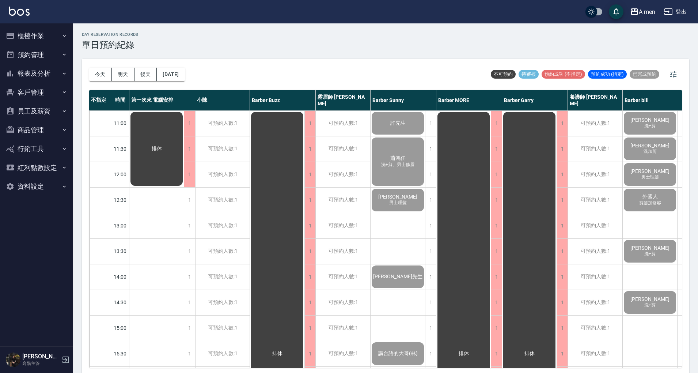
click at [96, 82] on div "[DATE] [DATE] [DATE] [DATE]" at bounding box center [137, 74] width 96 height 31
click at [106, 74] on button "今天" at bounding box center [100, 75] width 23 height 14
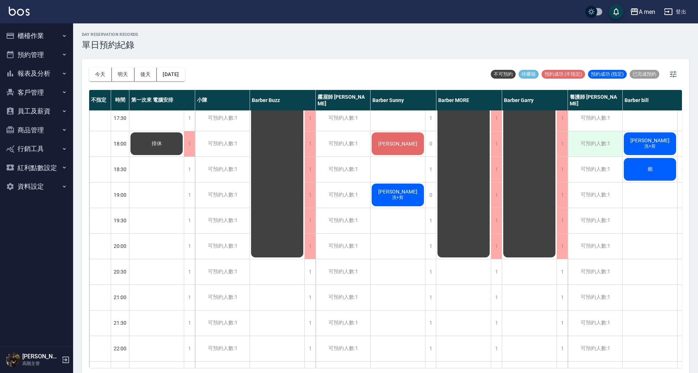
scroll to position [341, 0]
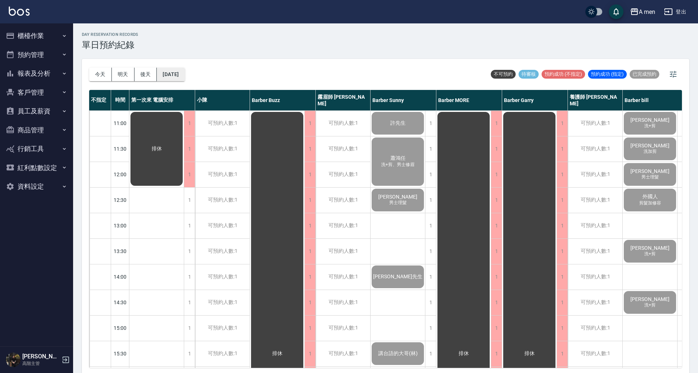
click at [184, 74] on button "[DATE]" at bounding box center [171, 75] width 28 height 14
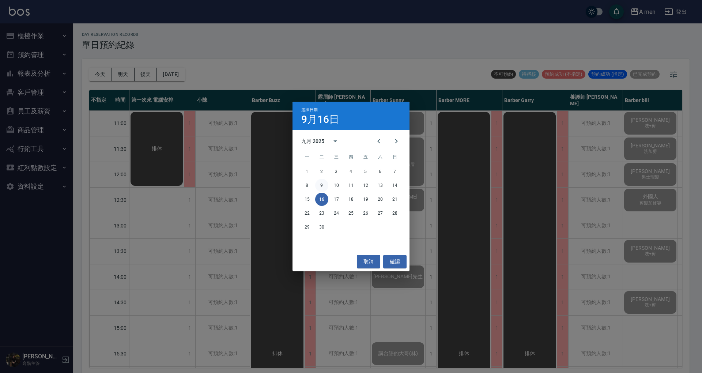
click at [322, 186] on button "9" at bounding box center [321, 185] width 13 height 13
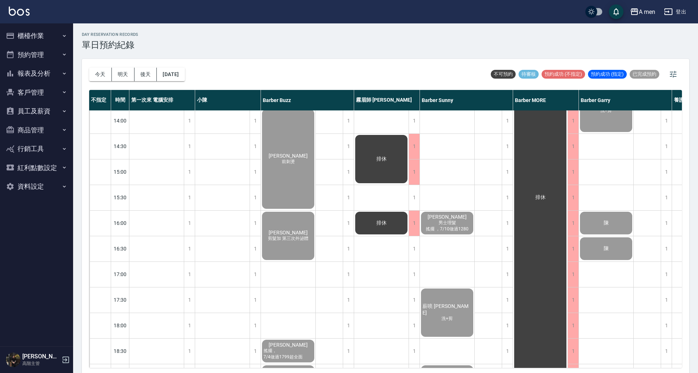
scroll to position [146, 0]
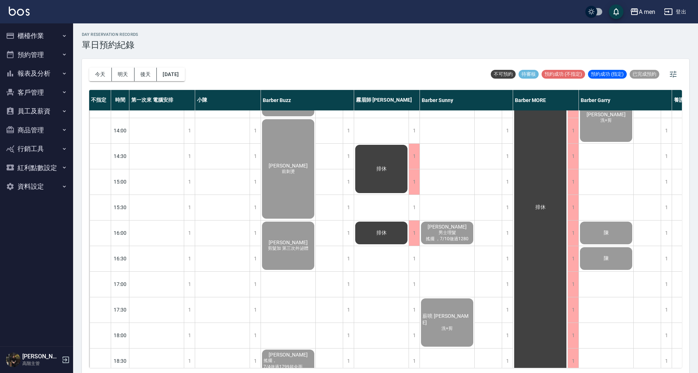
click at [31, 42] on button "櫃檯作業" at bounding box center [36, 35] width 67 height 19
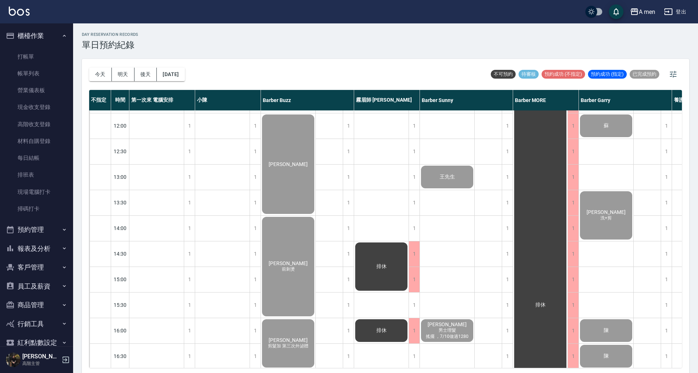
scroll to position [49, 153]
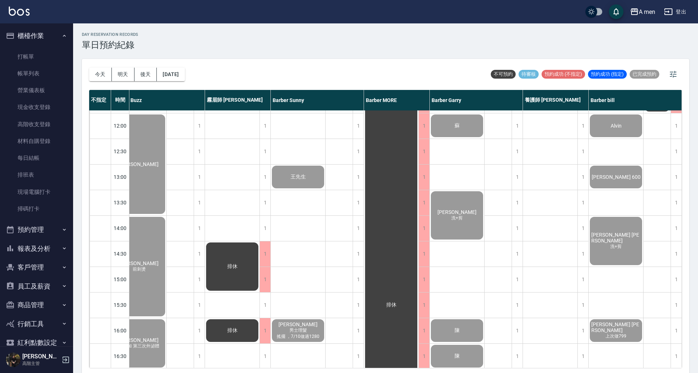
click at [262, 64] on div "今天 明天 後天 2025/09/09 不可預約 待審核 預約成功 (不指定) 預約成功 (指定) 已完成預約" at bounding box center [385, 74] width 593 height 31
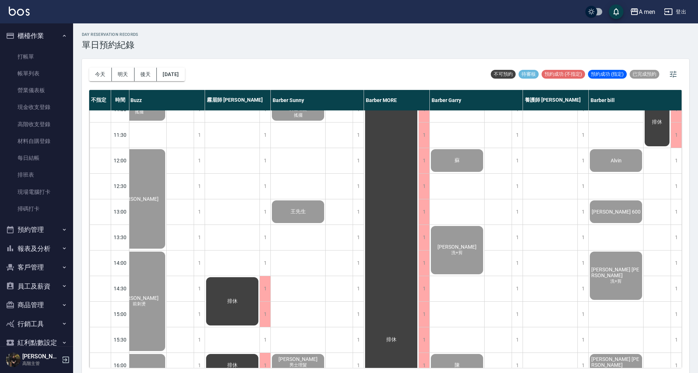
scroll to position [0, 153]
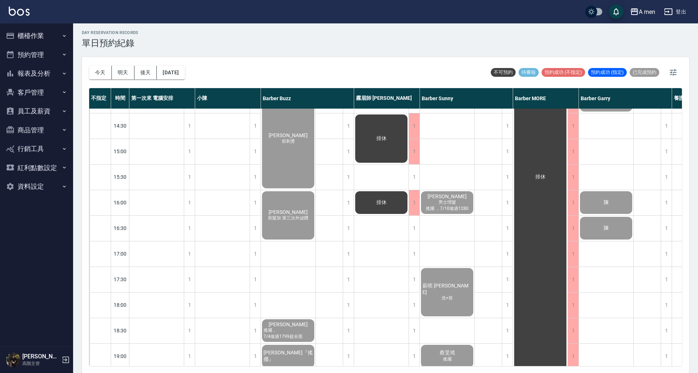
scroll to position [87, 0]
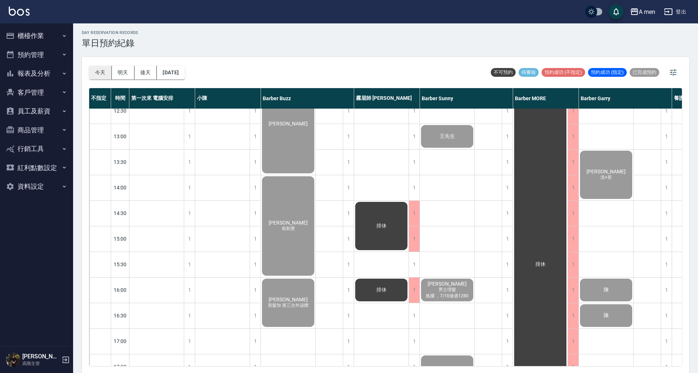
click at [102, 72] on button "今天" at bounding box center [100, 73] width 23 height 14
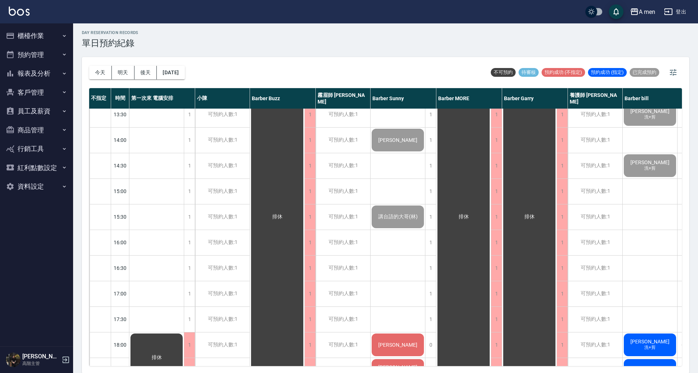
scroll to position [139, 0]
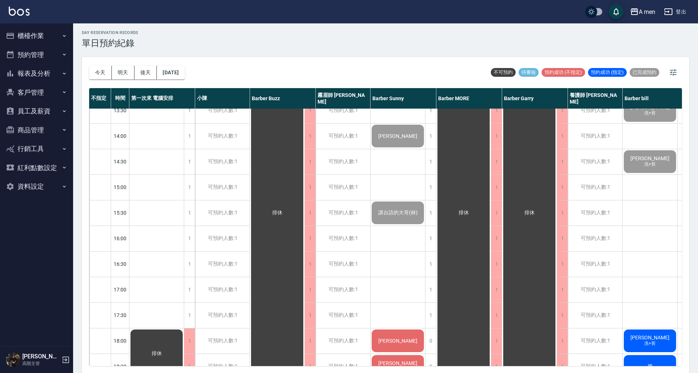
drag, startPoint x: 680, startPoint y: 162, endPoint x: 689, endPoint y: 229, distance: 67.1
click at [689, 229] on div "day Reservation records 單日預約紀錄 今天 明天 後天 2025/09/16 不可預約 待審核 預約成功 (不指定) 預約成功 (指定…" at bounding box center [385, 198] width 625 height 352
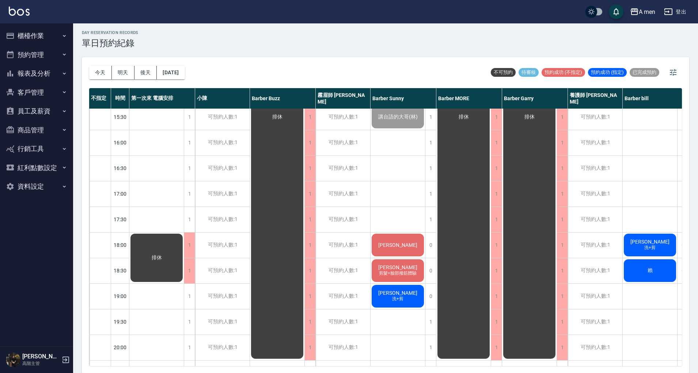
scroll to position [236, 0]
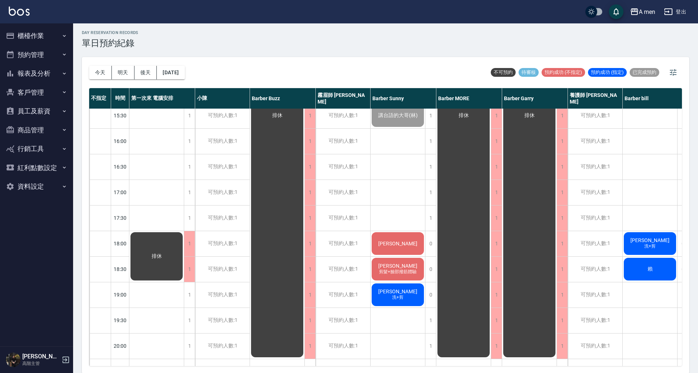
click at [227, 64] on div "今天 明天 後天 2025/09/16 不可預約 待審核 預約成功 (不指定) 預約成功 (指定) 已完成預約" at bounding box center [385, 72] width 593 height 31
drag, startPoint x: 227, startPoint y: 64, endPoint x: 465, endPoint y: 34, distance: 240.2
click at [465, 34] on div "day Reservation records 單日預約紀錄" at bounding box center [385, 39] width 607 height 18
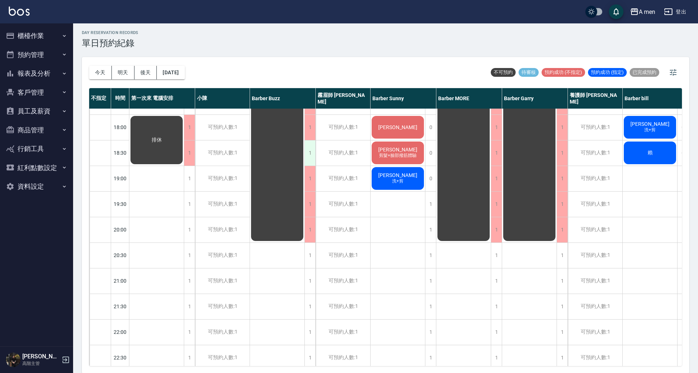
scroll to position [334, 0]
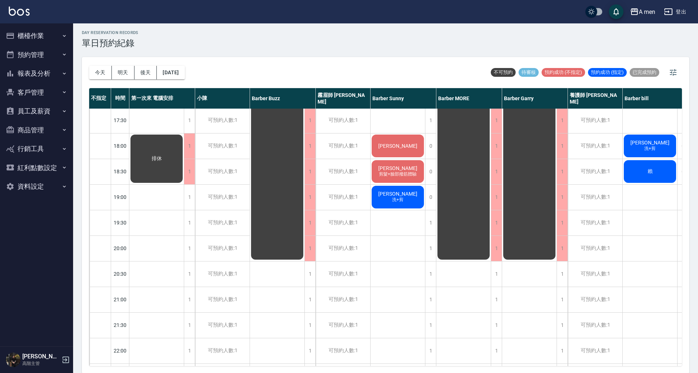
click at [382, 170] on div "吳伯君 剪髮+臉部撥筋體驗" at bounding box center [398, 171] width 54 height 25
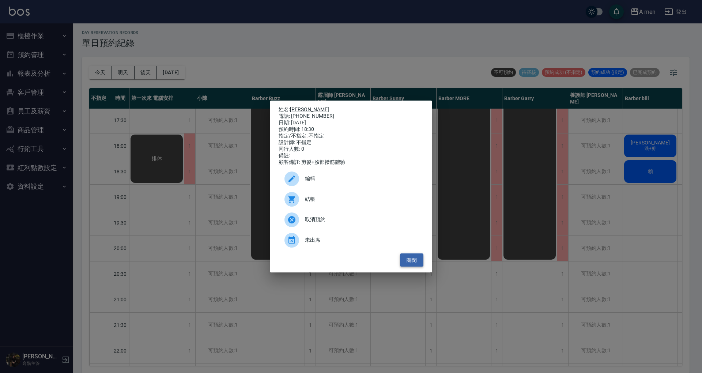
click at [402, 262] on button "關閉" at bounding box center [411, 260] width 23 height 14
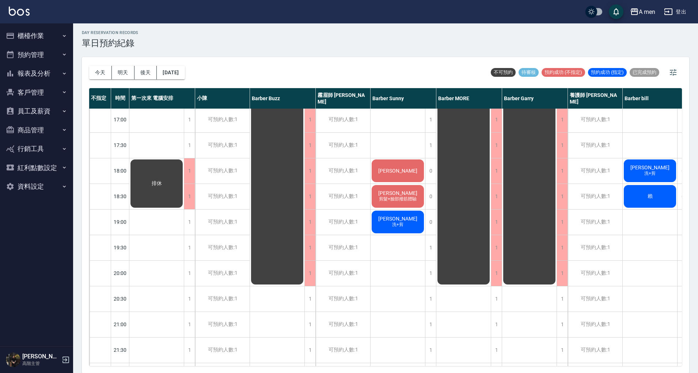
scroll to position [285, 0]
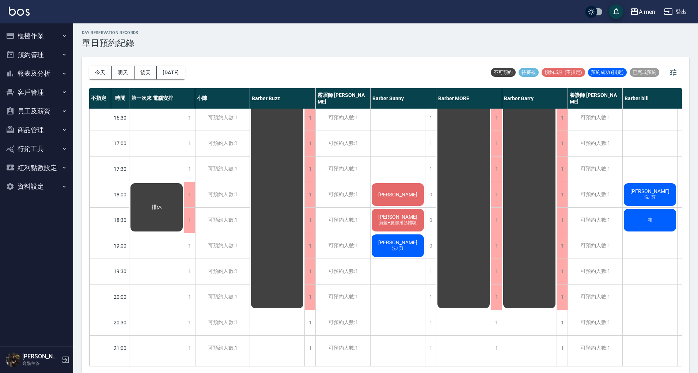
click at [651, 219] on span "賴" at bounding box center [650, 220] width 8 height 7
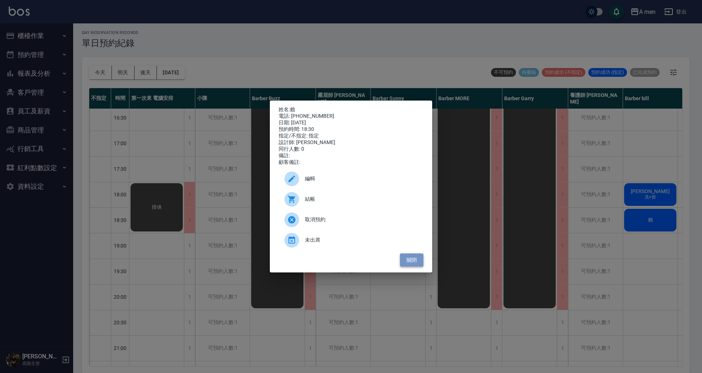
click at [419, 263] on button "關閉" at bounding box center [411, 260] width 23 height 14
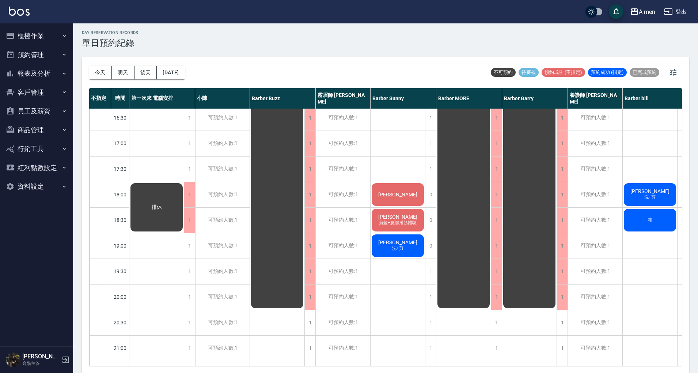
click at [391, 197] on span "[PERSON_NAME]" at bounding box center [398, 195] width 42 height 6
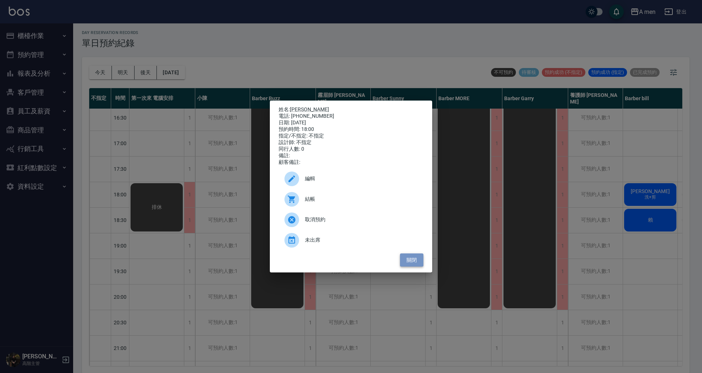
click at [416, 267] on button "關閉" at bounding box center [411, 260] width 23 height 14
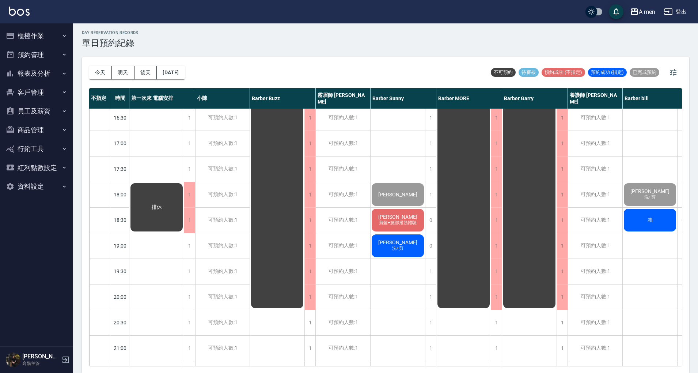
click at [403, 221] on span "剪髮+臉部撥筋體驗" at bounding box center [398, 223] width 41 height 6
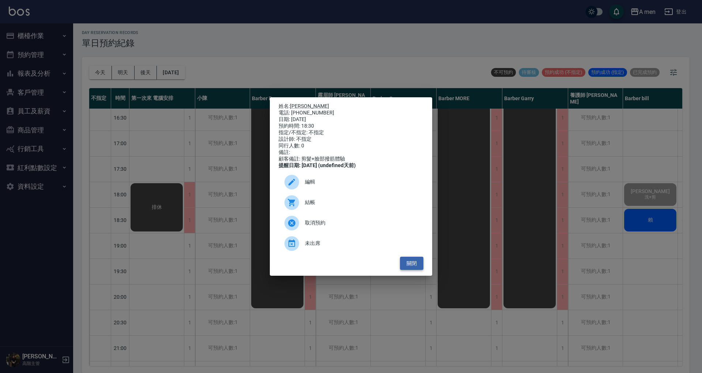
click at [416, 269] on button "關閉" at bounding box center [411, 264] width 23 height 14
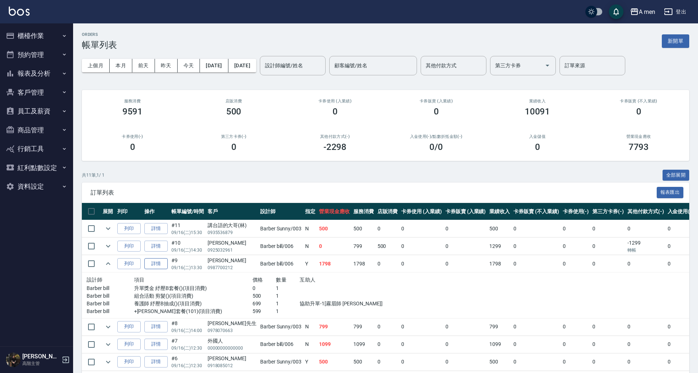
scroll to position [73, 0]
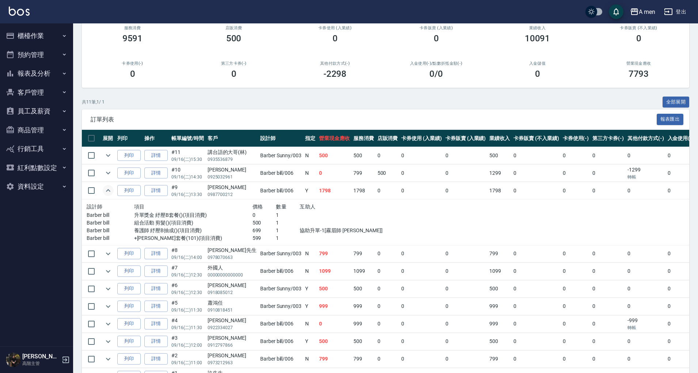
click at [107, 191] on icon "expand row" at bounding box center [108, 190] width 9 height 9
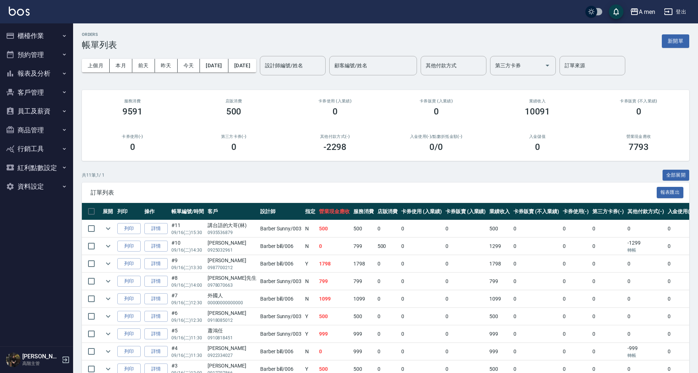
scroll to position [73, 0]
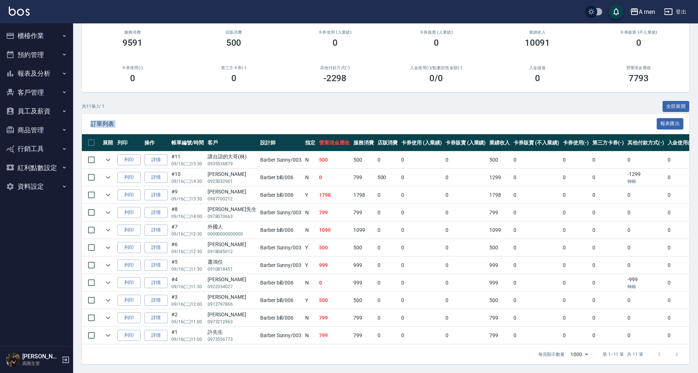
drag, startPoint x: 144, startPoint y: 103, endPoint x: 249, endPoint y: 337, distance: 256.7
click at [249, 337] on div "共 11 筆, 1 / 1 全部展開 訂單列表 報表匯出 展開 列印 操作 帳單編號/時間 客戶 設計師 指定 營業現金應收 服務消費 店販消費 卡券使用 (…" at bounding box center [385, 233] width 607 height 264
click at [197, 106] on div "共 11 筆, 1 / 1 全部展開" at bounding box center [385, 106] width 607 height 11
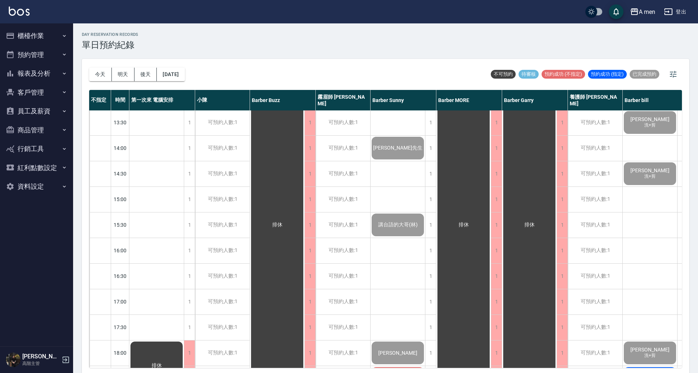
scroll to position [292, 0]
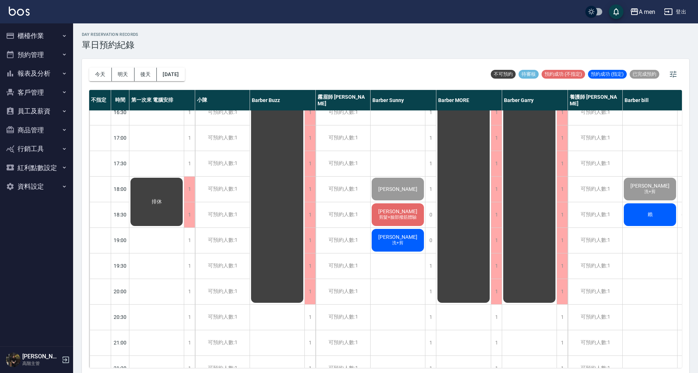
click at [652, 219] on div "賴" at bounding box center [650, 214] width 54 height 25
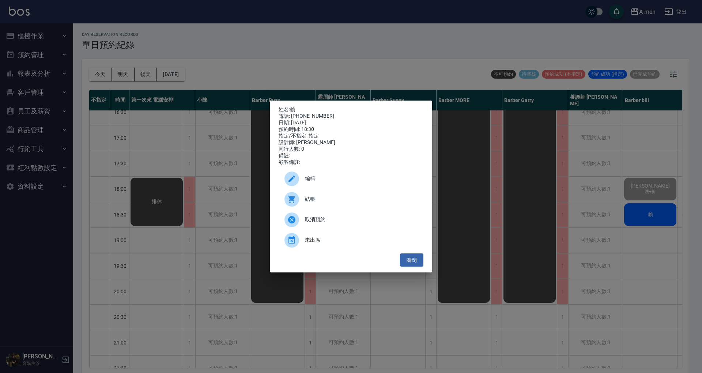
click at [349, 196] on div "結帳" at bounding box center [351, 199] width 145 height 20
click at [417, 264] on button "關閉" at bounding box center [411, 260] width 23 height 14
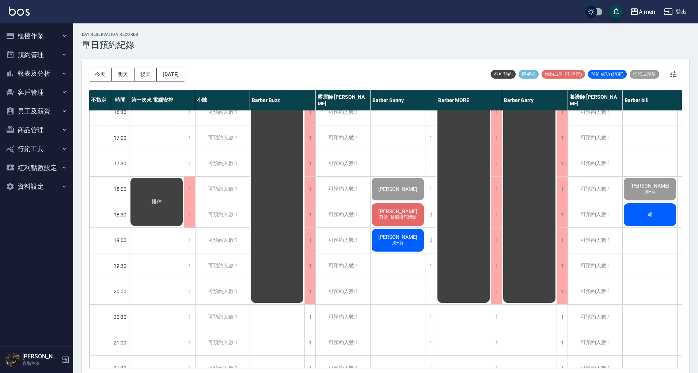
click at [647, 210] on div "賴" at bounding box center [650, 214] width 54 height 25
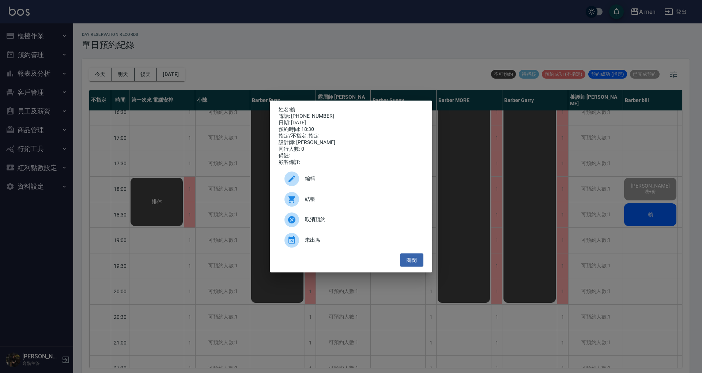
click at [320, 203] on span "結帳" at bounding box center [361, 199] width 113 height 8
click at [414, 260] on button "關閉" at bounding box center [411, 260] width 23 height 14
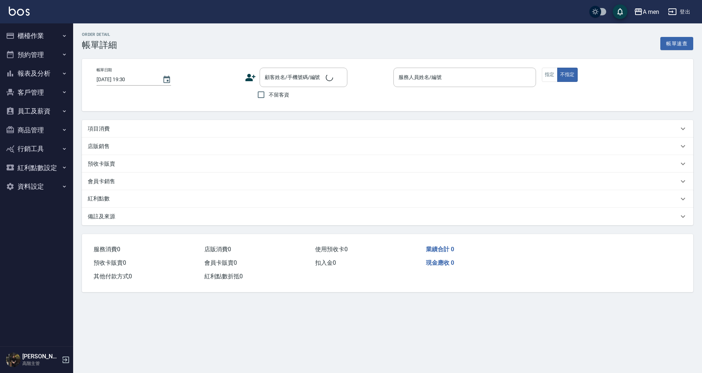
click at [247, 127] on div "項目消費" at bounding box center [383, 129] width 591 height 8
type input "2025/09/16 18:30"
type input "Barber bill-006"
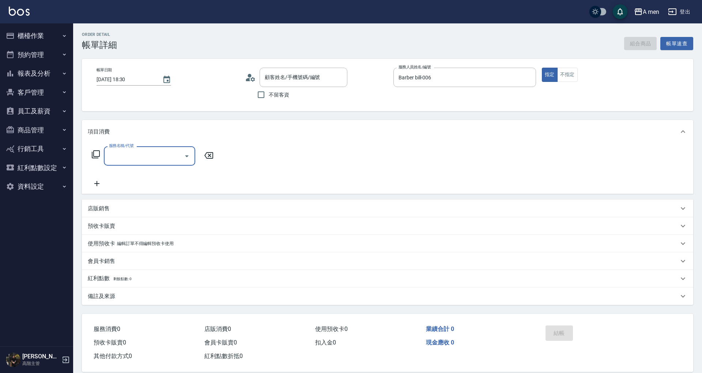
type input "賴/0960735679/null"
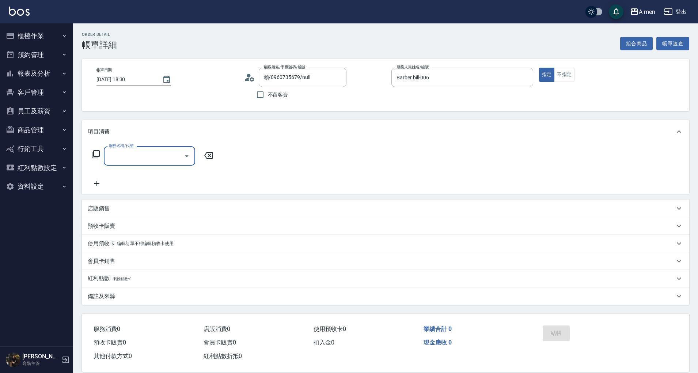
click at [174, 156] on input "服務名稱/代號" at bounding box center [144, 155] width 74 height 13
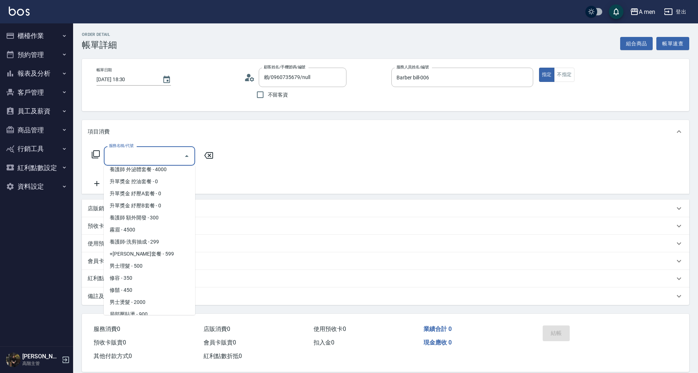
scroll to position [207, 0]
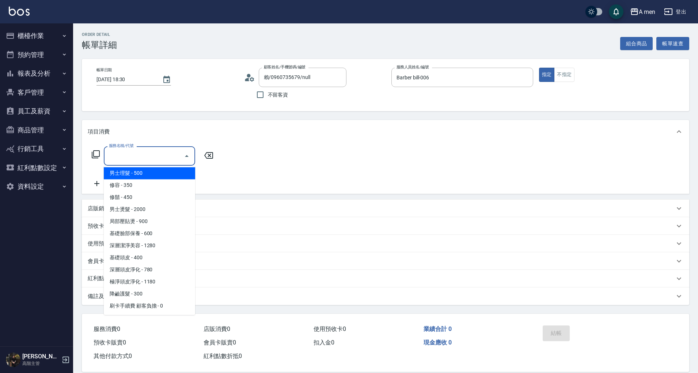
click at [149, 176] on span "男士理髮 - 500" at bounding box center [149, 173] width 91 height 12
type input "男士理髮(A01)"
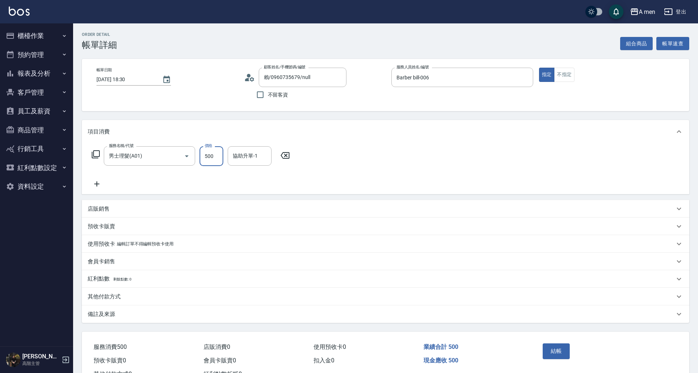
click at [211, 151] on input "500" at bounding box center [212, 156] width 24 height 20
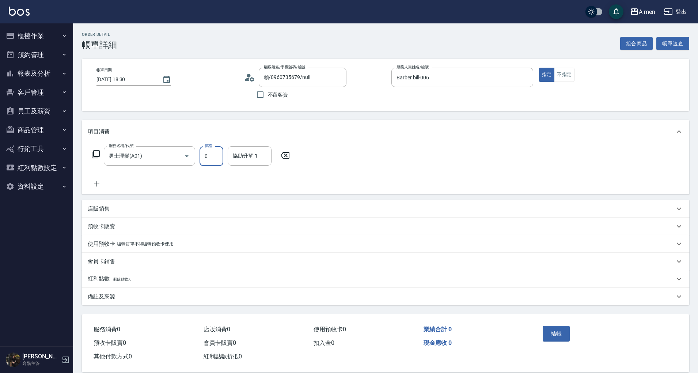
type input "0"
type input "ˊ"
drag, startPoint x: 159, startPoint y: 130, endPoint x: 162, endPoint y: 142, distance: 12.0
click at [159, 130] on div "項目消費" at bounding box center [381, 132] width 587 height 8
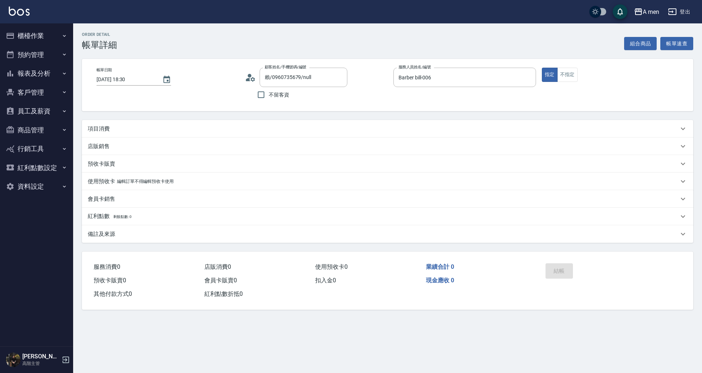
click at [169, 126] on div "項目消費" at bounding box center [383, 129] width 591 height 8
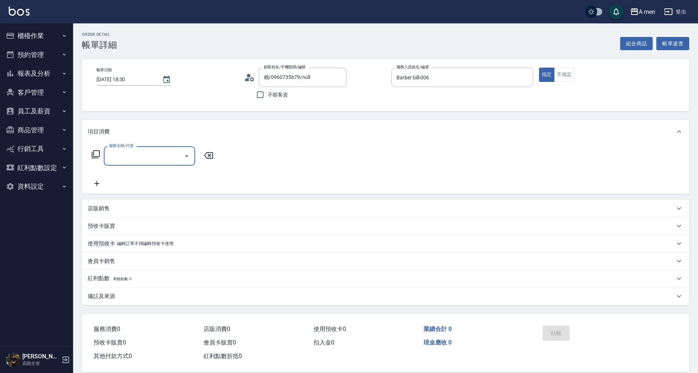
click at [167, 151] on input "服務名稱/代號" at bounding box center [144, 155] width 74 height 13
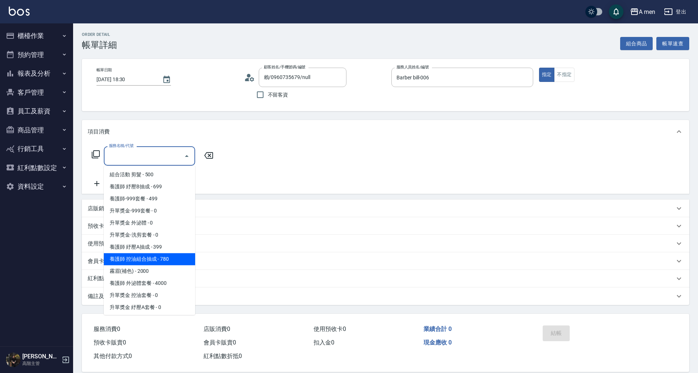
scroll to position [207, 0]
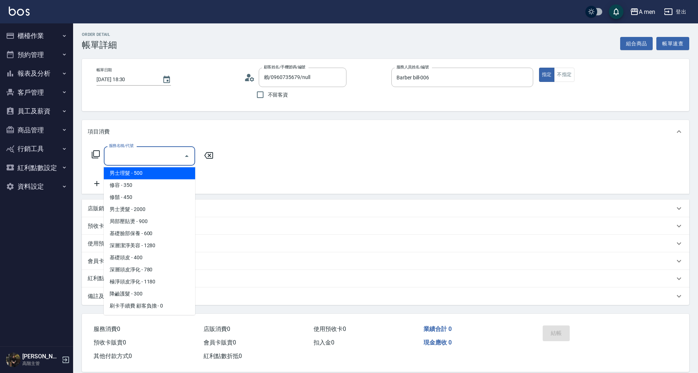
click at [157, 173] on span "男士理髮 - 500" at bounding box center [149, 173] width 91 height 12
type input "男士理髮(A01)"
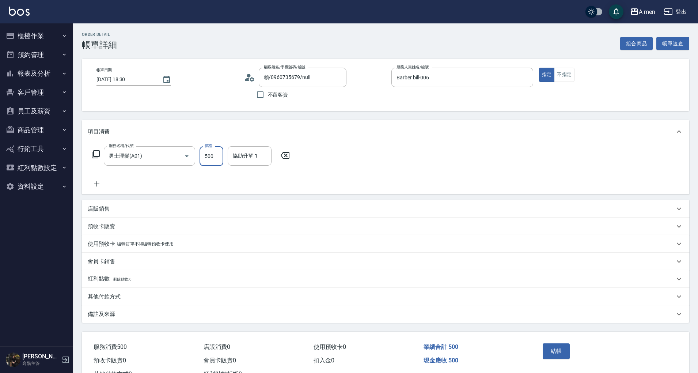
click at [216, 156] on input "500" at bounding box center [212, 156] width 24 height 20
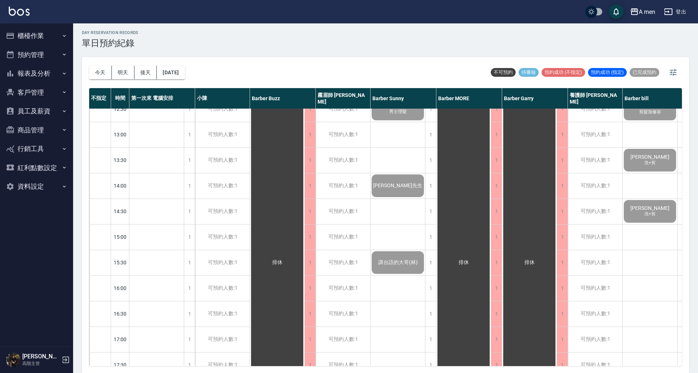
scroll to position [243, 0]
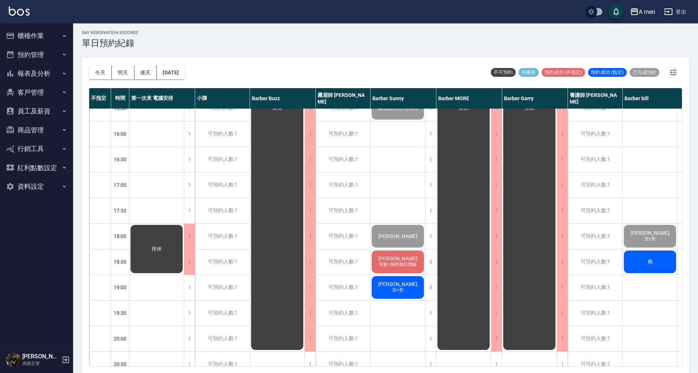
click at [645, 261] on div "賴" at bounding box center [650, 261] width 54 height 25
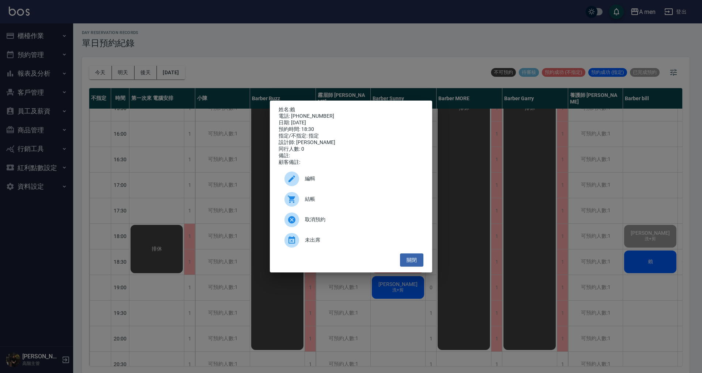
click at [387, 209] on div "結帳" at bounding box center [351, 199] width 145 height 20
click at [420, 265] on button "關閉" at bounding box center [411, 260] width 23 height 14
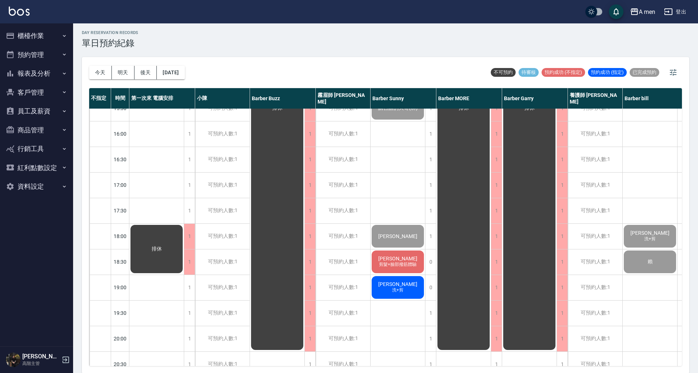
click at [405, 222] on div "許先生 [PERSON_NAME]+剪、男士修眉 [PERSON_NAME] 男士理髮 黃先生 講台語的大哥([PERSON_NAME]) [PERSON_N…" at bounding box center [398, 185] width 55 height 640
click at [48, 137] on button "商品管理" at bounding box center [36, 130] width 67 height 19
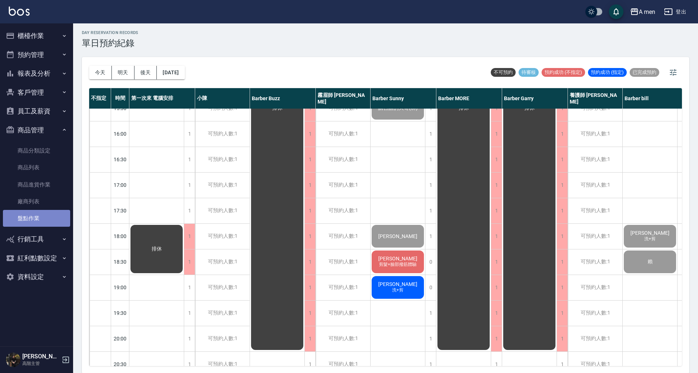
click at [44, 218] on link "盤點作業" at bounding box center [36, 218] width 67 height 17
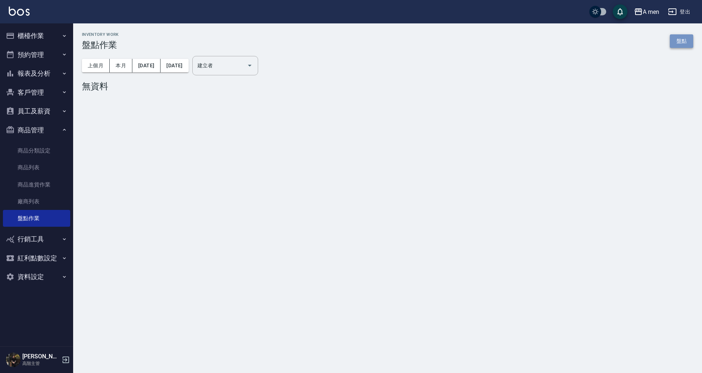
click at [681, 39] on link "盤點" at bounding box center [681, 41] width 23 height 14
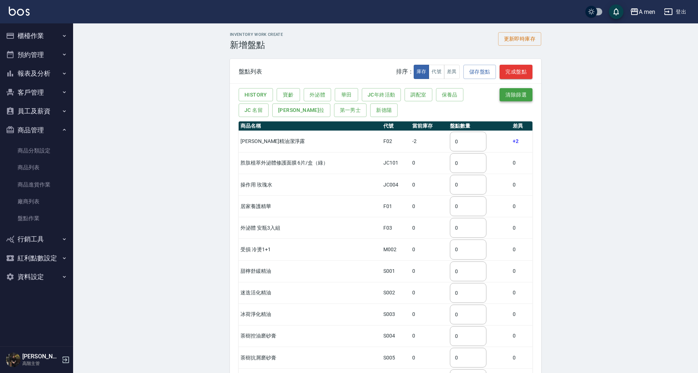
click at [512, 88] on button "清除篩選" at bounding box center [516, 95] width 33 height 14
click at [262, 94] on button "HISTORY" at bounding box center [256, 95] width 34 height 14
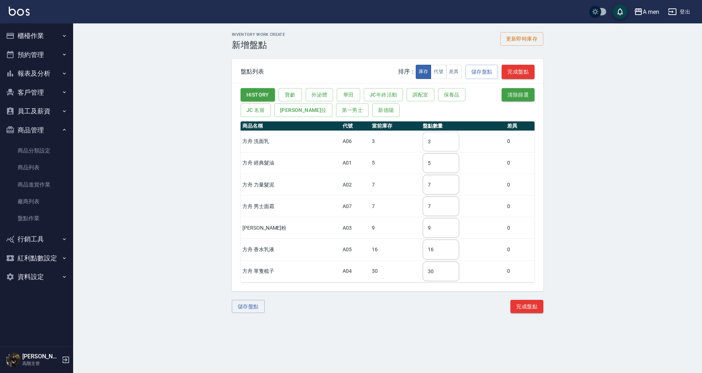
click at [426, 141] on input "3" at bounding box center [441, 142] width 37 height 20
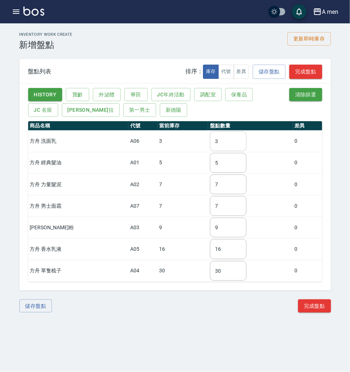
click at [210, 142] on input "3" at bounding box center [228, 142] width 37 height 20
click at [208, 139] on td "3 ​" at bounding box center [250, 141] width 85 height 22
click at [210, 148] on input "3" at bounding box center [228, 142] width 37 height 20
click at [210, 147] on input "3" at bounding box center [228, 142] width 37 height 20
drag, startPoint x: 209, startPoint y: 147, endPoint x: 202, endPoint y: 144, distance: 8.0
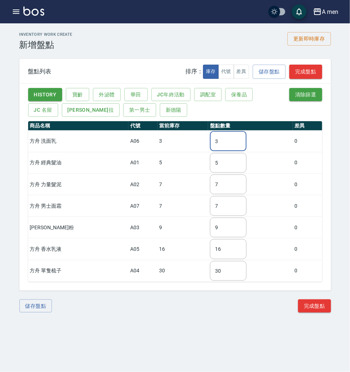
click at [210, 144] on input "3" at bounding box center [228, 142] width 37 height 20
click at [223, 162] on input "5" at bounding box center [228, 163] width 37 height 20
click at [210, 159] on input "5" at bounding box center [228, 163] width 37 height 20
click at [210, 160] on input "5" at bounding box center [228, 163] width 37 height 20
type input "15"
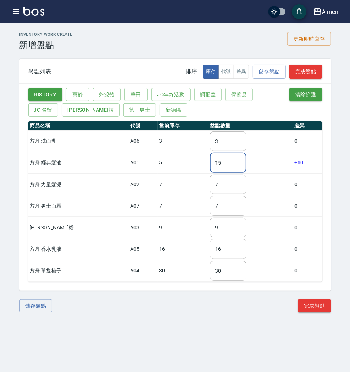
drag, startPoint x: 223, startPoint y: 167, endPoint x: 194, endPoint y: 163, distance: 28.4
click at [194, 163] on tr "方舟 經典髮油 A01 5 15 ​ +10" at bounding box center [175, 163] width 294 height 22
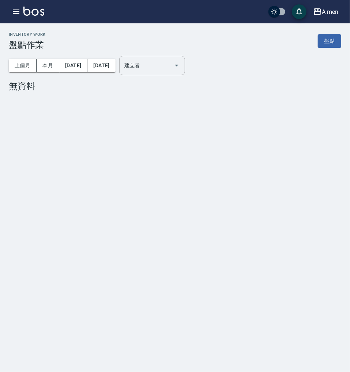
click at [9, 5] on div "A men 登出" at bounding box center [175, 11] width 350 height 23
click at [12, 14] on icon "button" at bounding box center [16, 11] width 9 height 9
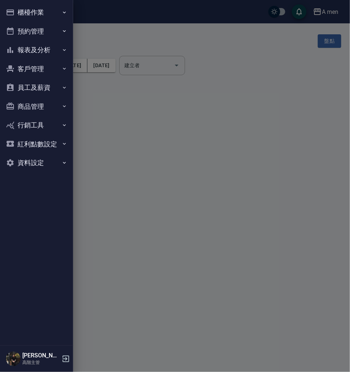
click at [51, 112] on button "商品管理" at bounding box center [36, 106] width 67 height 19
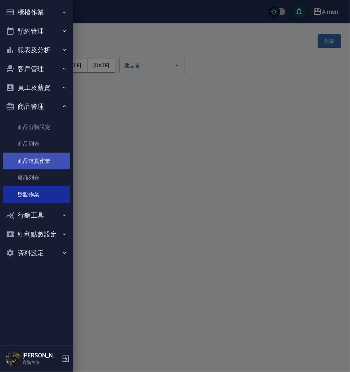
click at [43, 159] on link "商品進貨作業" at bounding box center [36, 161] width 67 height 17
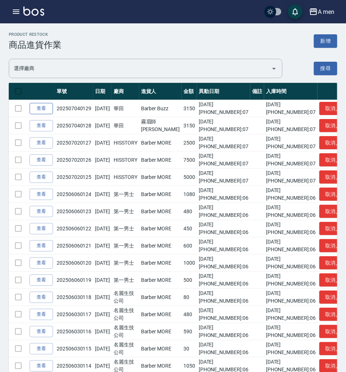
click at [43, 108] on link "查看" at bounding box center [41, 108] width 23 height 11
click at [12, 14] on icon "button" at bounding box center [16, 11] width 9 height 9
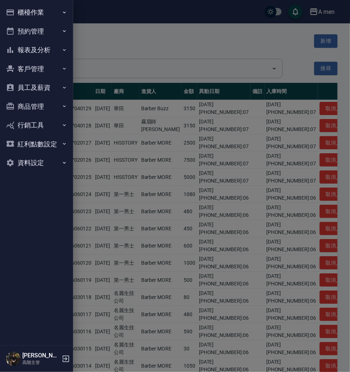
click at [52, 104] on button "商品管理" at bounding box center [36, 106] width 67 height 19
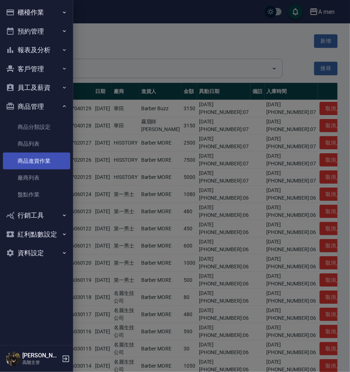
click at [45, 159] on link "商品進貨作業" at bounding box center [36, 161] width 67 height 17
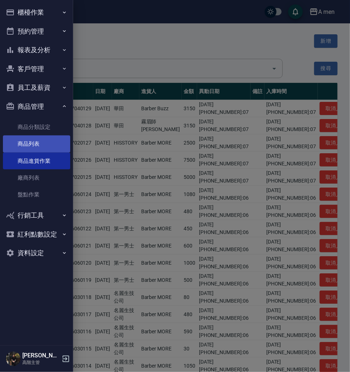
click at [51, 143] on link "商品列表" at bounding box center [36, 144] width 67 height 17
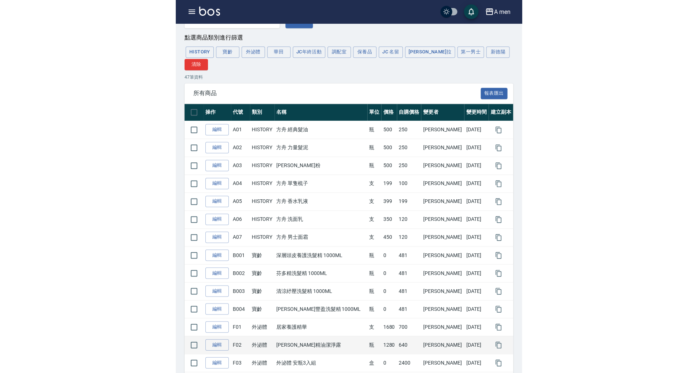
scroll to position [146, 0]
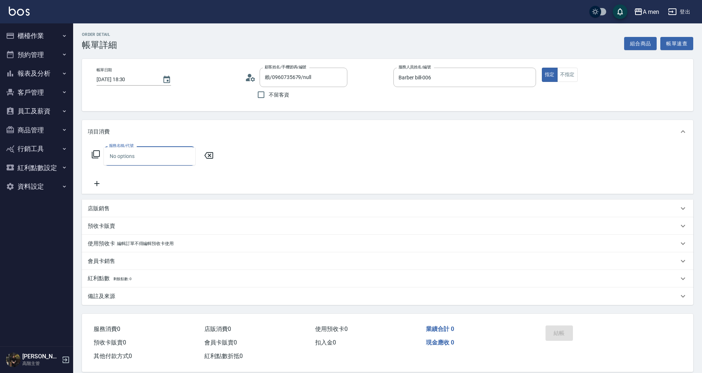
click at [141, 147] on div "ˊ6006 服務名稱/代號" at bounding box center [149, 155] width 91 height 19
click at [179, 148] on div "ˊ6006 服務名稱/代號" at bounding box center [149, 155] width 91 height 19
type input "ˊ6006"
click at [196, 153] on div "服務名稱/代號 服務名稱/代號" at bounding box center [153, 155] width 130 height 19
click at [189, 155] on icon "Open" at bounding box center [186, 156] width 9 height 9
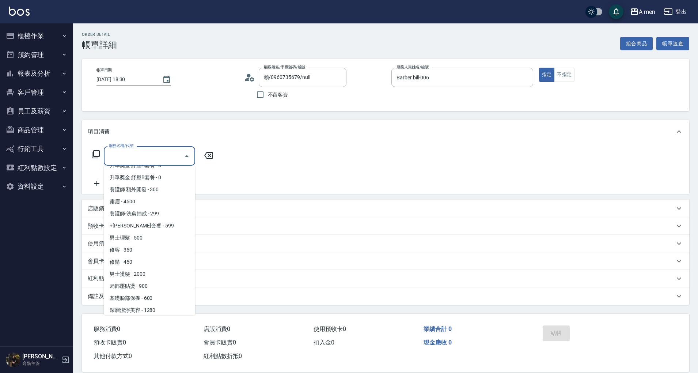
scroll to position [207, 0]
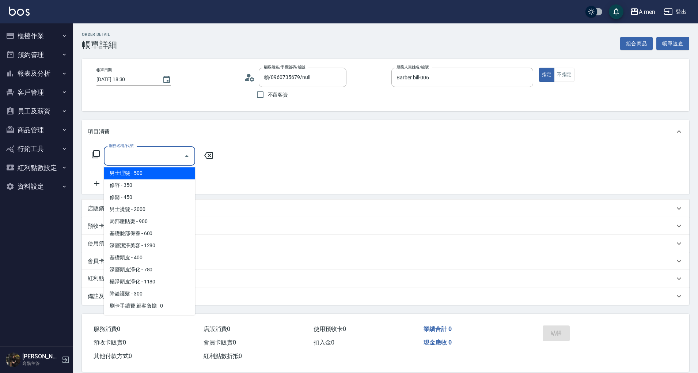
click at [150, 171] on span "男士理髮 - 500" at bounding box center [149, 173] width 91 height 12
type input "男士理髮(A01)"
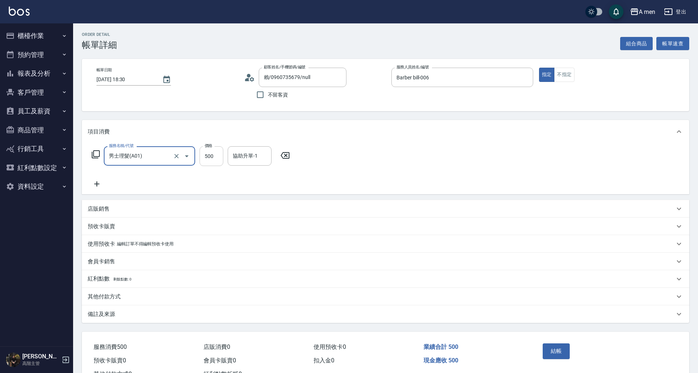
click at [211, 156] on input "500" at bounding box center [212, 156] width 24 height 20
type input "600"
click at [473, 183] on div "服務名稱/代號 男士理髮(A01) 服務名稱/代號 價格 600 價格 協助升單-1 協助升單-1" at bounding box center [385, 168] width 607 height 51
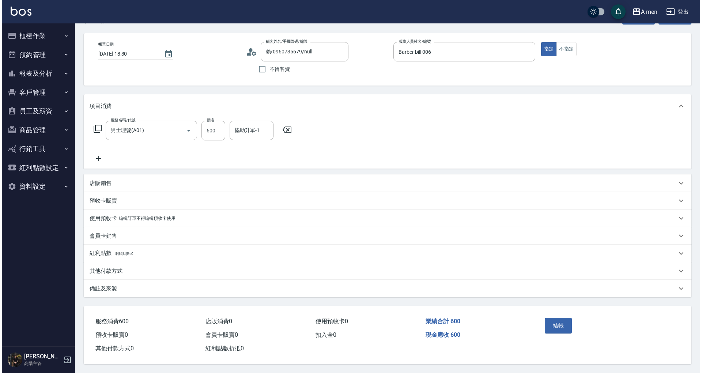
scroll to position [28, 0]
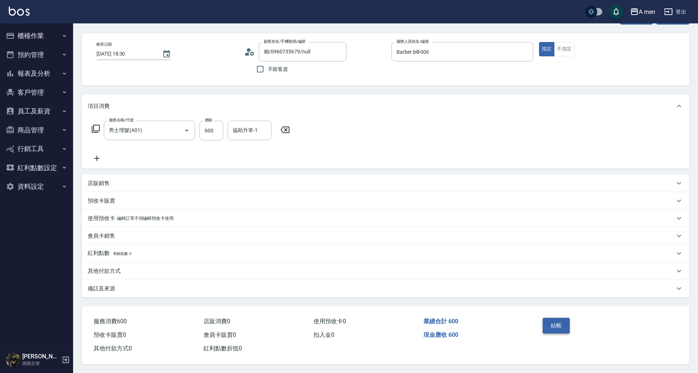
click at [559, 318] on button "結帳" at bounding box center [556, 325] width 27 height 15
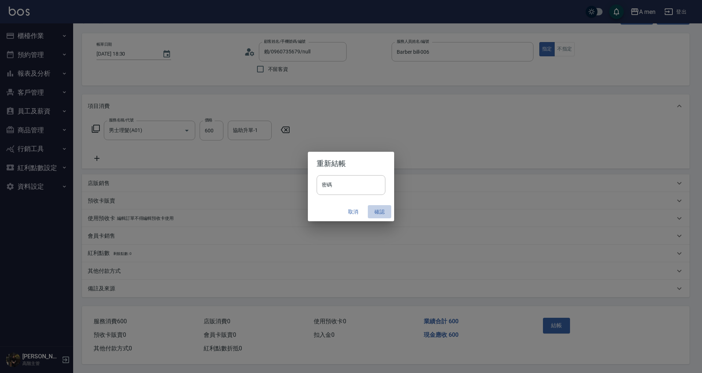
click at [381, 215] on button "確認" at bounding box center [379, 212] width 23 height 14
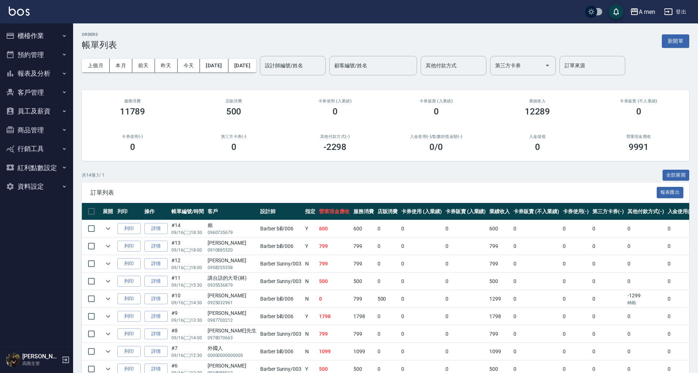
click at [41, 53] on button "預約管理" at bounding box center [36, 54] width 67 height 19
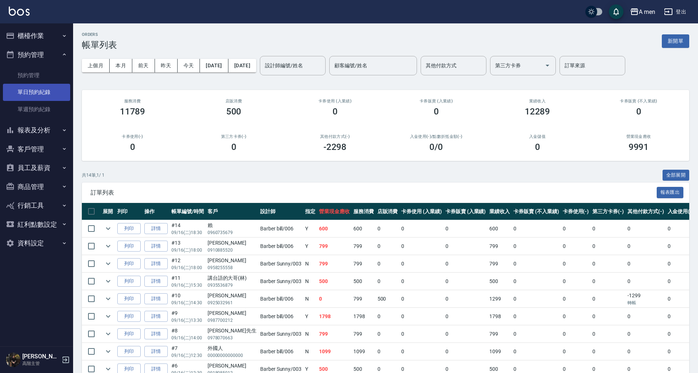
drag, startPoint x: 37, startPoint y: 98, endPoint x: 48, endPoint y: 98, distance: 10.6
click at [37, 98] on link "單日預約紀錄" at bounding box center [36, 92] width 67 height 17
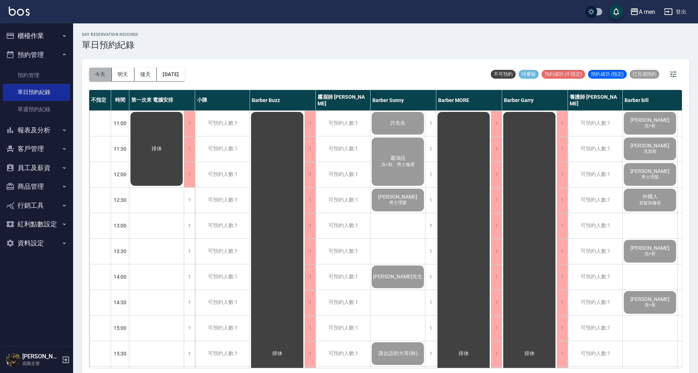
click at [105, 74] on button "今天" at bounding box center [100, 75] width 23 height 14
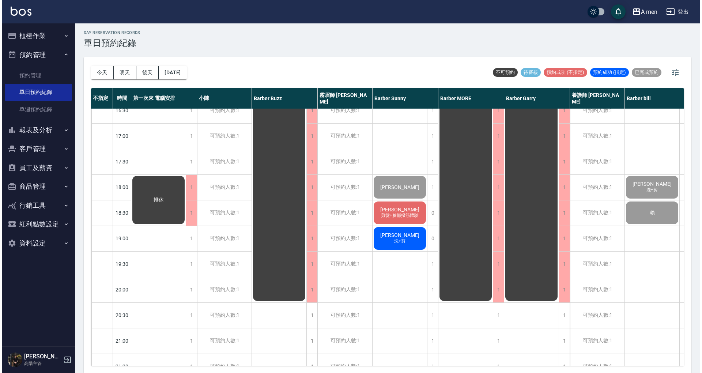
scroll to position [243, 0]
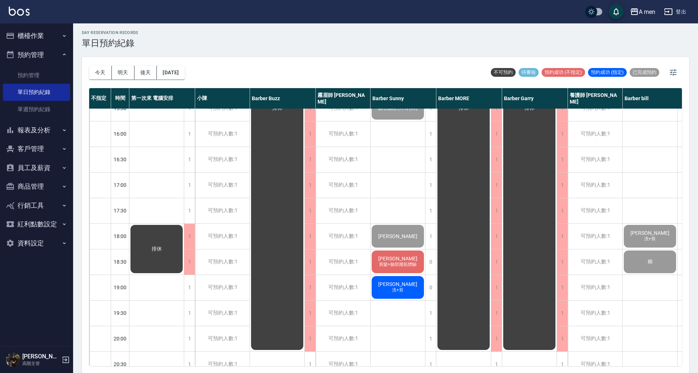
click at [393, 251] on div "吳伯君 剪髮+臉部撥筋體驗" at bounding box center [398, 261] width 54 height 25
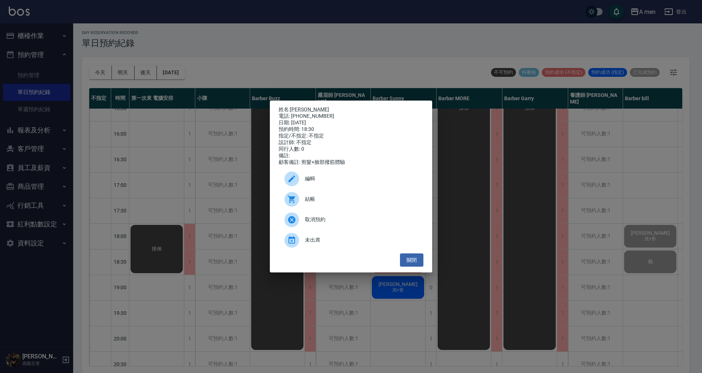
click at [346, 197] on div "結帳" at bounding box center [351, 199] width 145 height 20
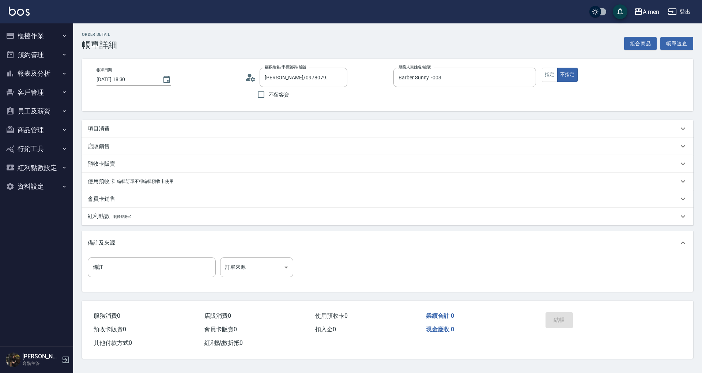
click at [628, 45] on button "組合商品" at bounding box center [640, 44] width 33 height 14
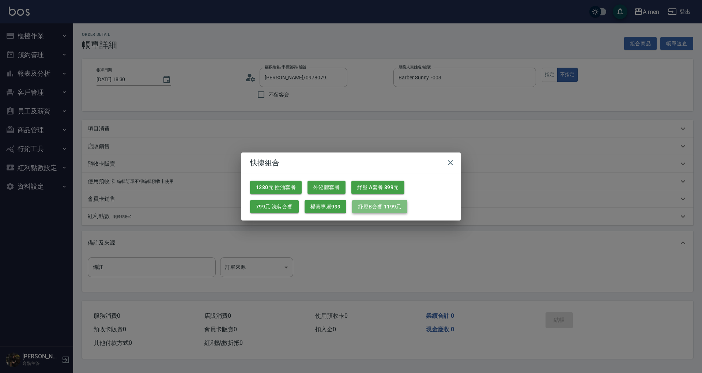
click at [372, 208] on button "紓壓B套餐 1199元" at bounding box center [379, 207] width 55 height 14
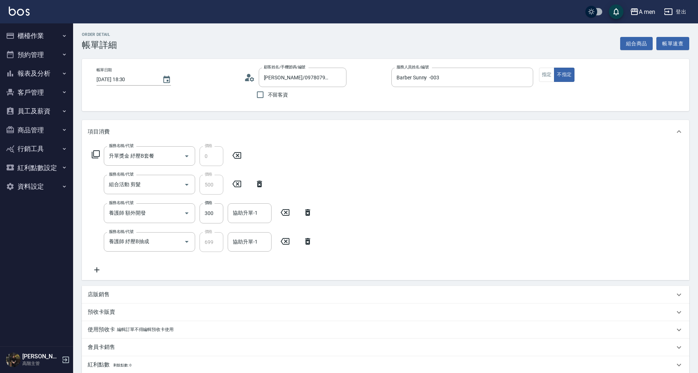
click at [310, 241] on icon at bounding box center [308, 241] width 18 height 9
